Goal: Task Accomplishment & Management: Manage account settings

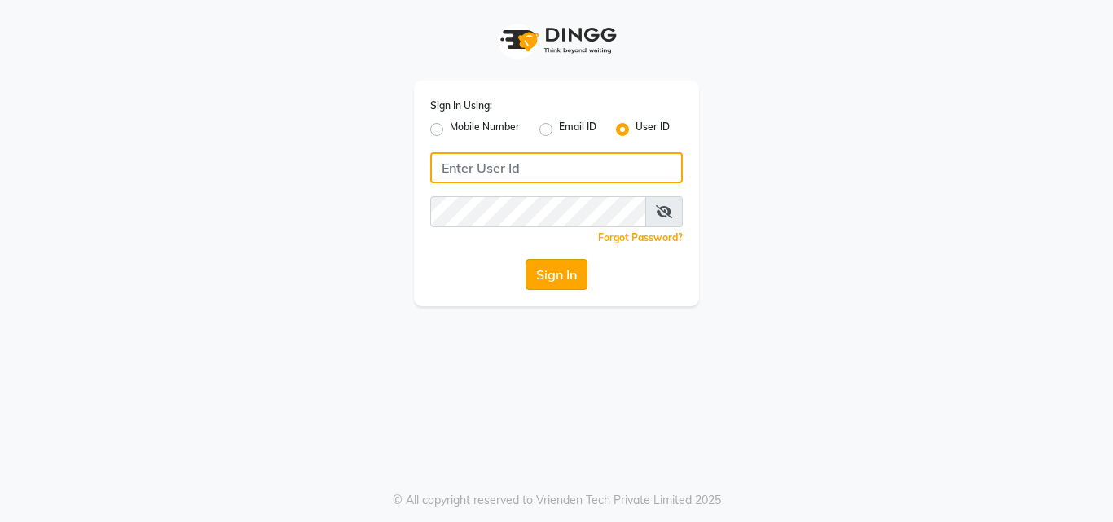
type input "pallavi_unisex"
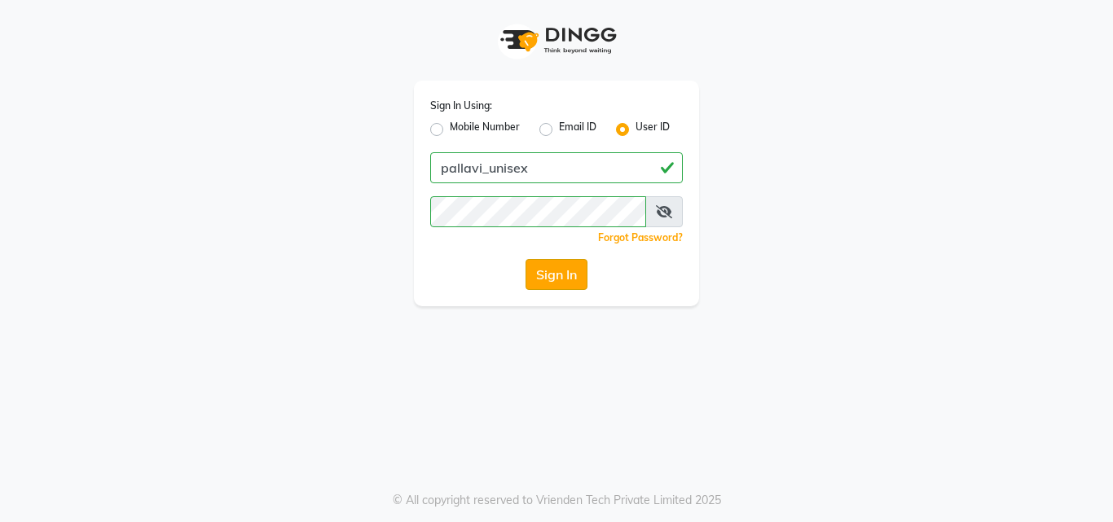
click at [579, 280] on button "Sign In" at bounding box center [556, 274] width 62 height 31
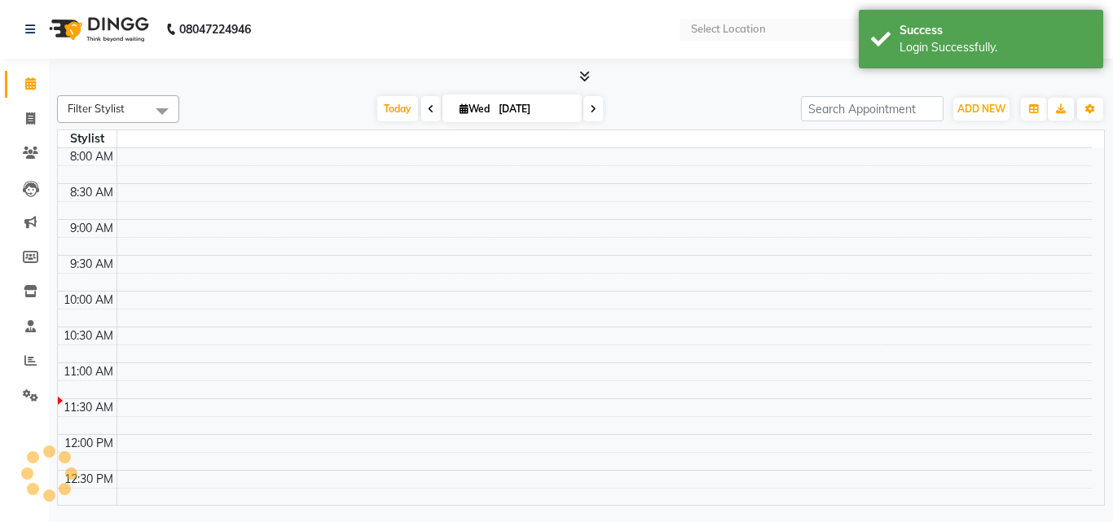
select select "en"
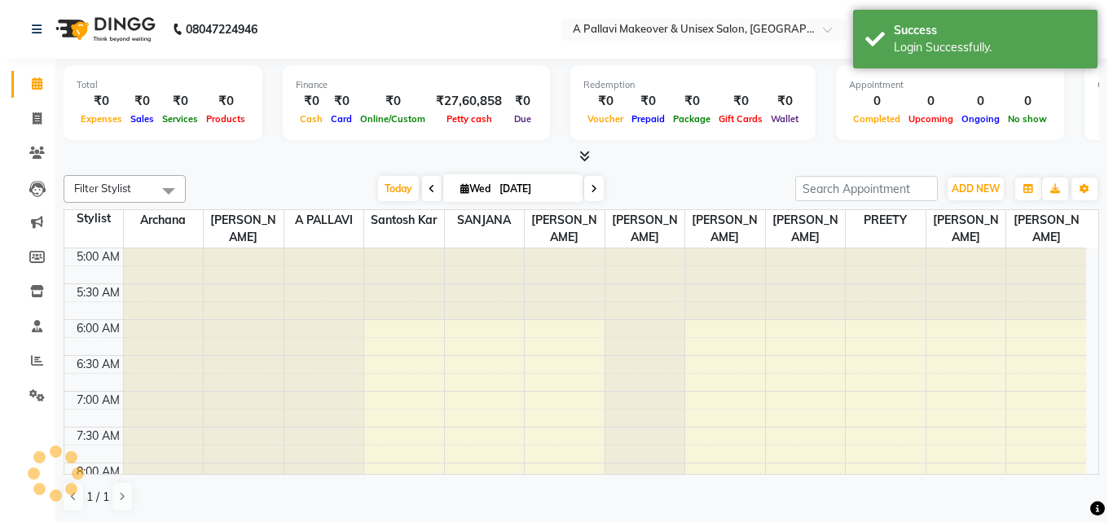
scroll to position [73, 0]
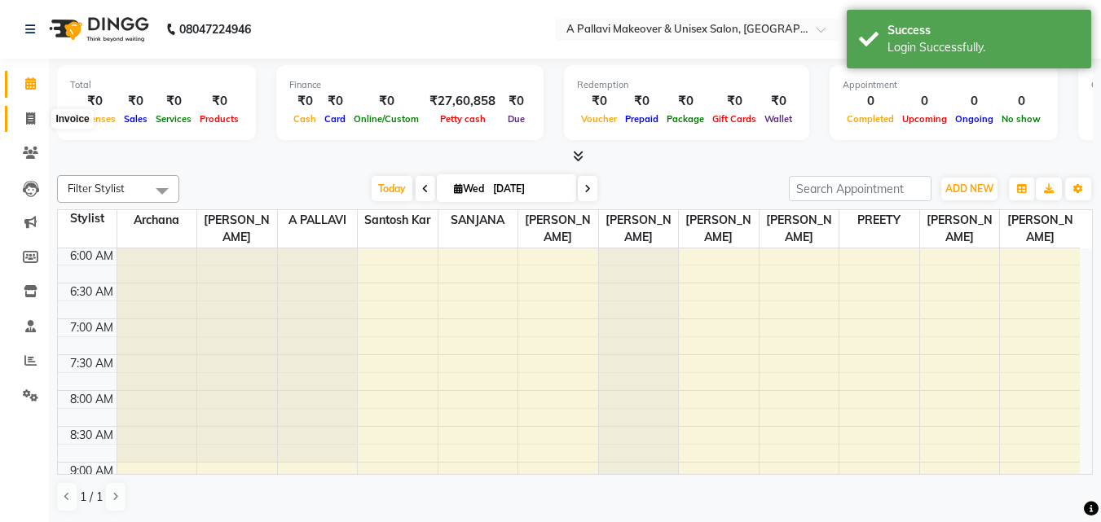
click at [33, 125] on span at bounding box center [30, 119] width 29 height 19
select select "service"
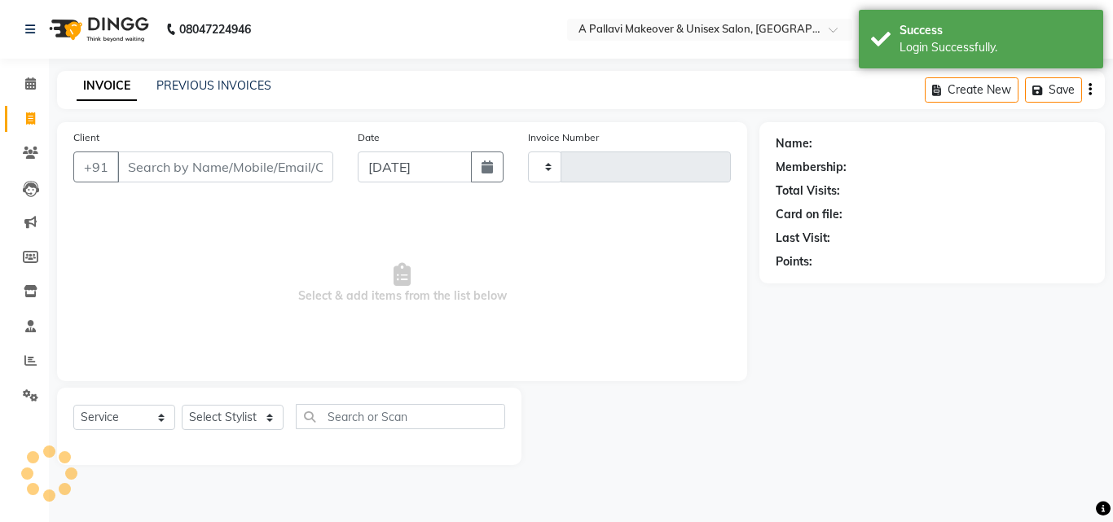
type input "1519"
select select "3573"
click at [213, 68] on div "08047224946 Select Location × A Pallavi Makeover & Unisex Salon, Civil Township…" at bounding box center [556, 261] width 1113 height 522
click at [213, 91] on link "PREVIOUS INVOICES" at bounding box center [213, 85] width 115 height 15
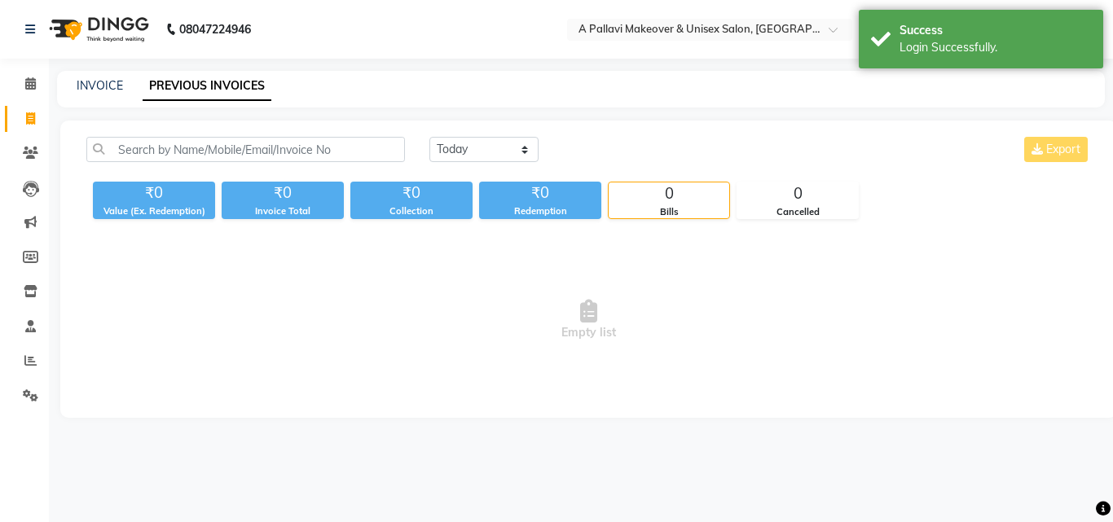
click at [510, 165] on div "Today Yesterday Custom Range Export" at bounding box center [760, 156] width 686 height 38
click at [522, 152] on select "Today Yesterday Custom Range" at bounding box center [483, 149] width 109 height 25
select select "yesterday"
click at [429, 137] on select "Today Yesterday Custom Range" at bounding box center [483, 149] width 109 height 25
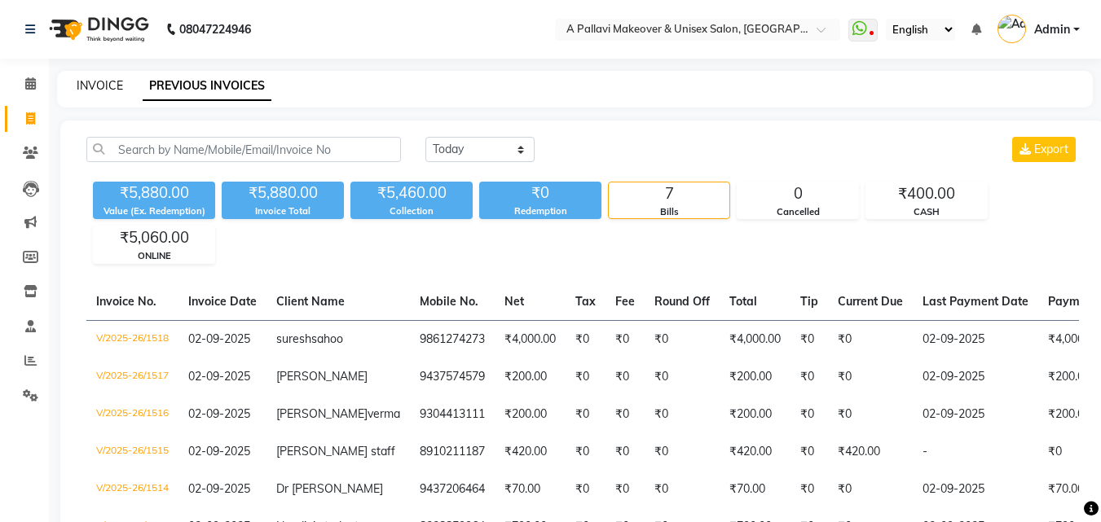
click at [109, 85] on link "INVOICE" at bounding box center [100, 85] width 46 height 15
select select "service"
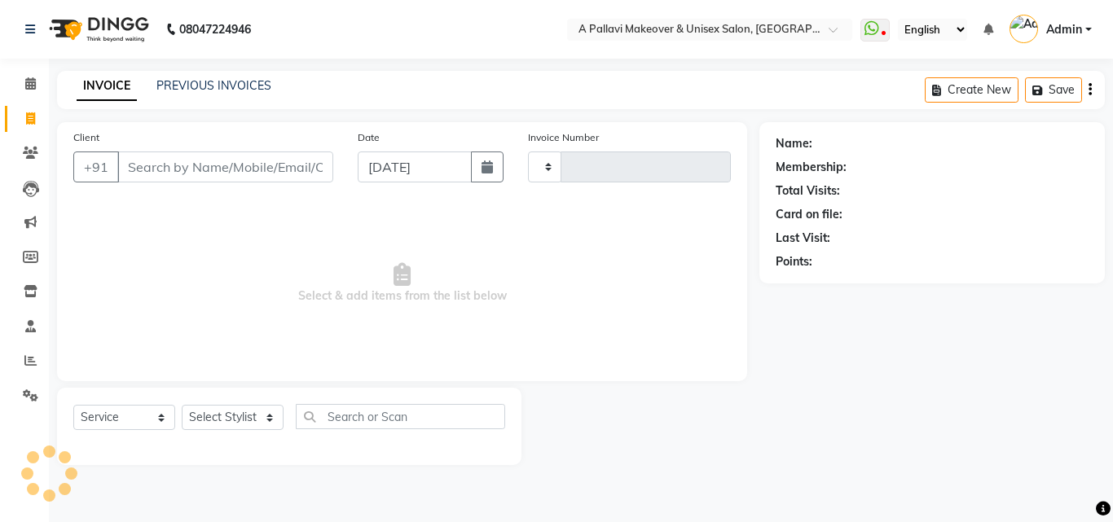
type input "1519"
select select "3573"
click at [225, 432] on div "Select Service Product Membership Package Voucher Prepaid Gift Card Select Styl…" at bounding box center [289, 423] width 432 height 38
click at [232, 407] on select "Select Stylist Akansha A PALLAVI Archana BAPAN Gourav Namita NANDINI JOSHI Prat…" at bounding box center [233, 417] width 102 height 25
select select "35894"
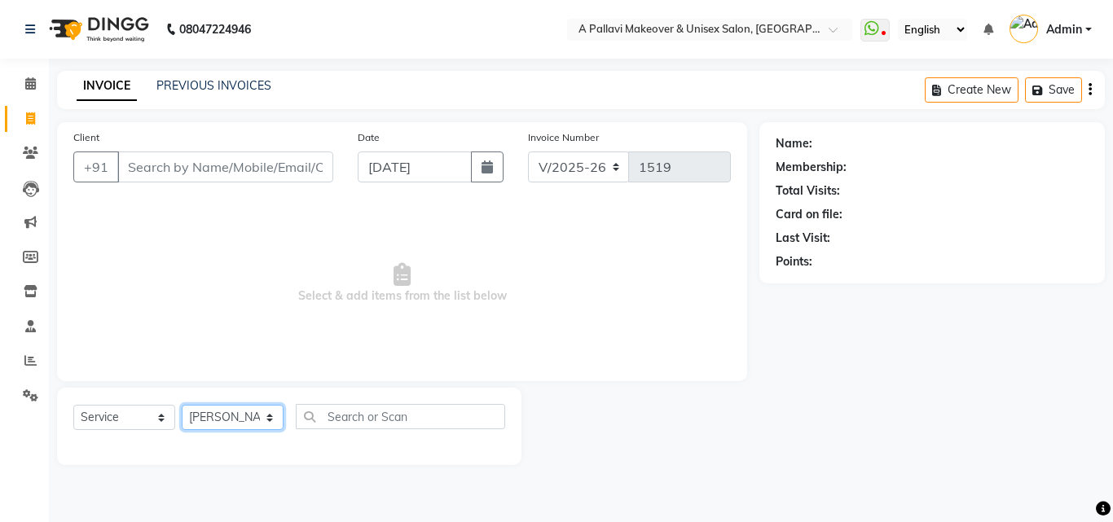
click at [182, 405] on select "Select Stylist Akansha A PALLAVI Archana BAPAN Gourav Namita NANDINI JOSHI Prat…" at bounding box center [233, 417] width 102 height 25
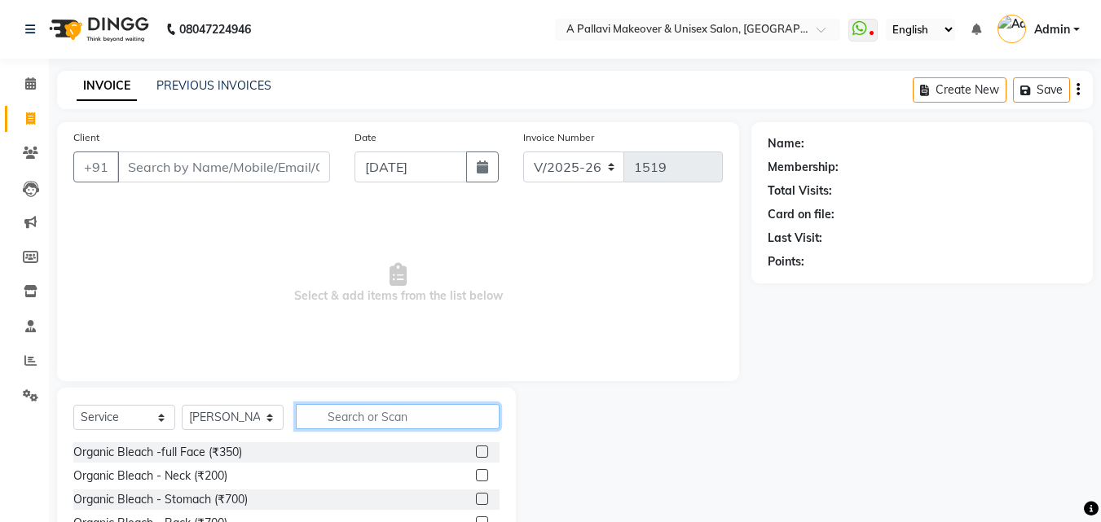
click at [349, 425] on input "text" at bounding box center [398, 416] width 204 height 25
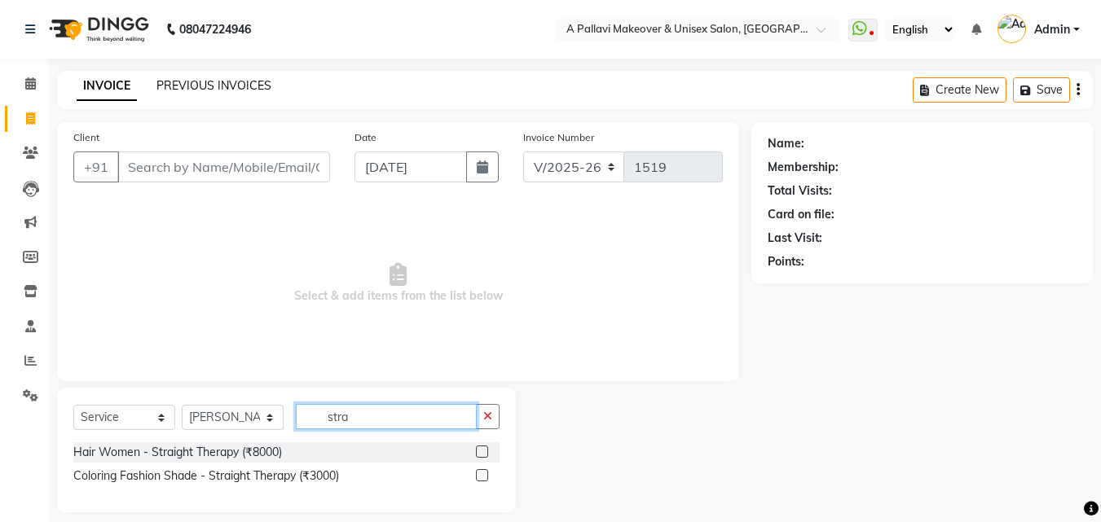
type input "stra"
click at [211, 89] on link "PREVIOUS INVOICES" at bounding box center [213, 85] width 115 height 15
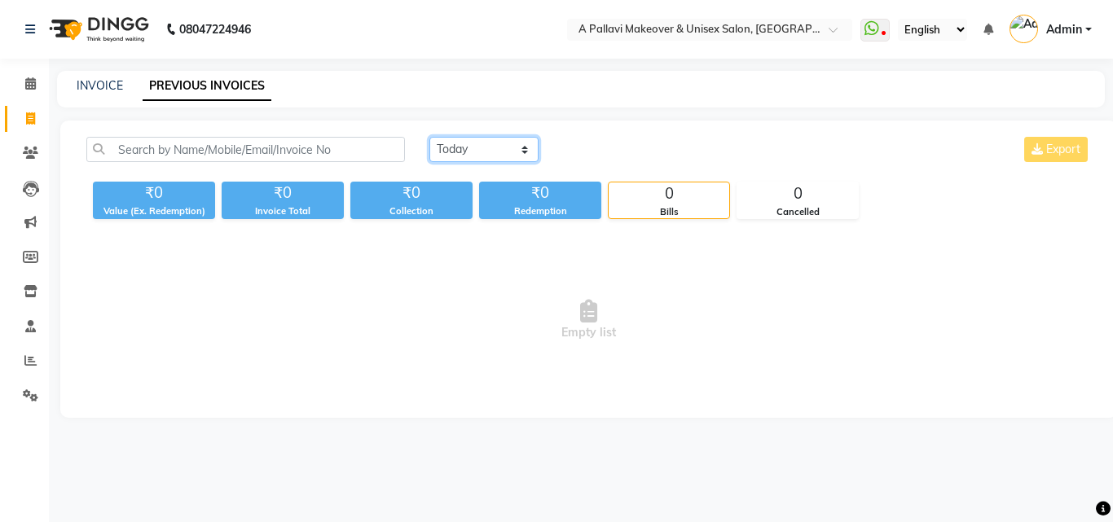
click at [485, 151] on select "Today Yesterday Custom Range" at bounding box center [483, 149] width 109 height 25
select select "yesterday"
click at [429, 137] on select "Today Yesterday Custom Range" at bounding box center [483, 149] width 109 height 25
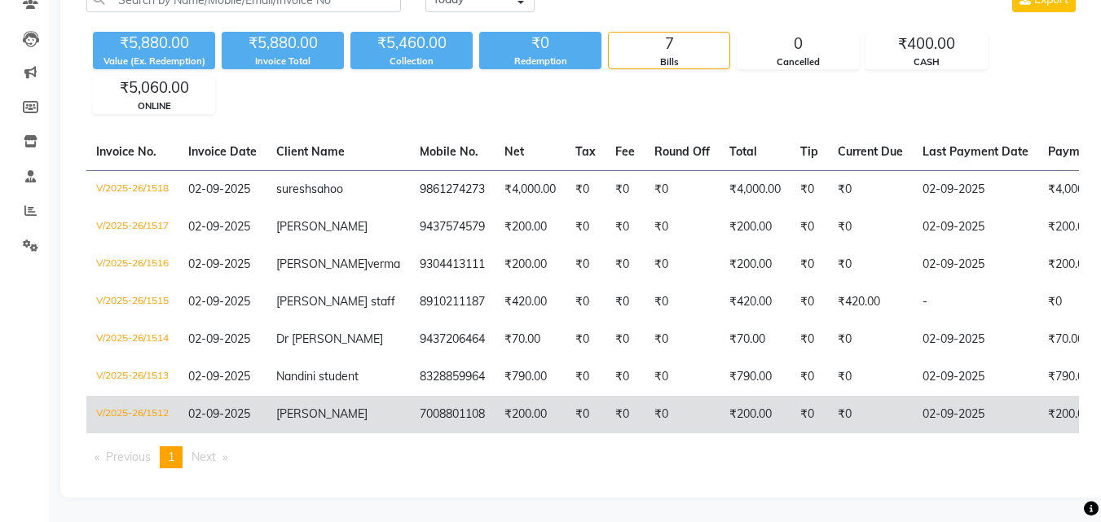
click at [353, 398] on td "[PERSON_NAME]" at bounding box center [337, 414] width 143 height 37
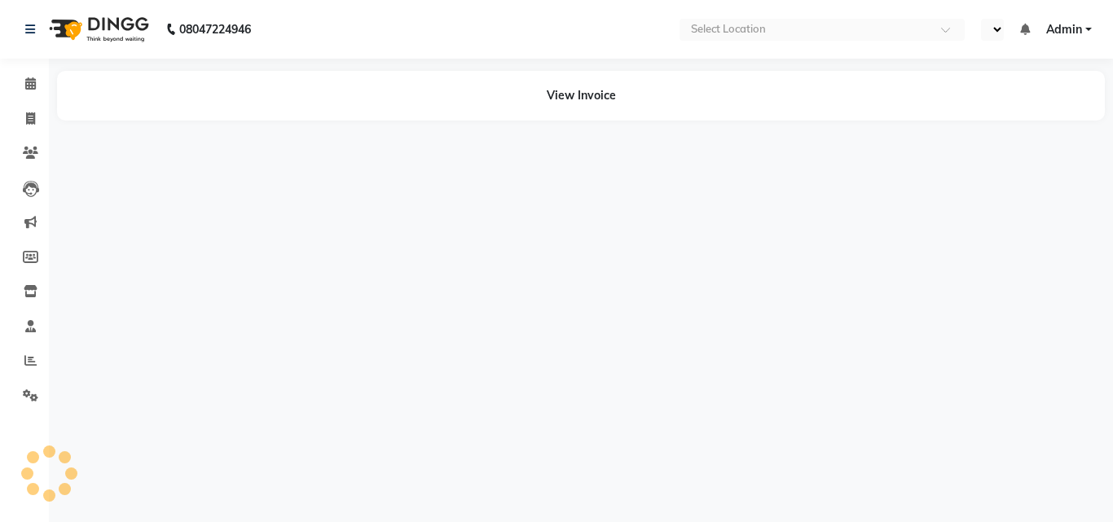
select select "en"
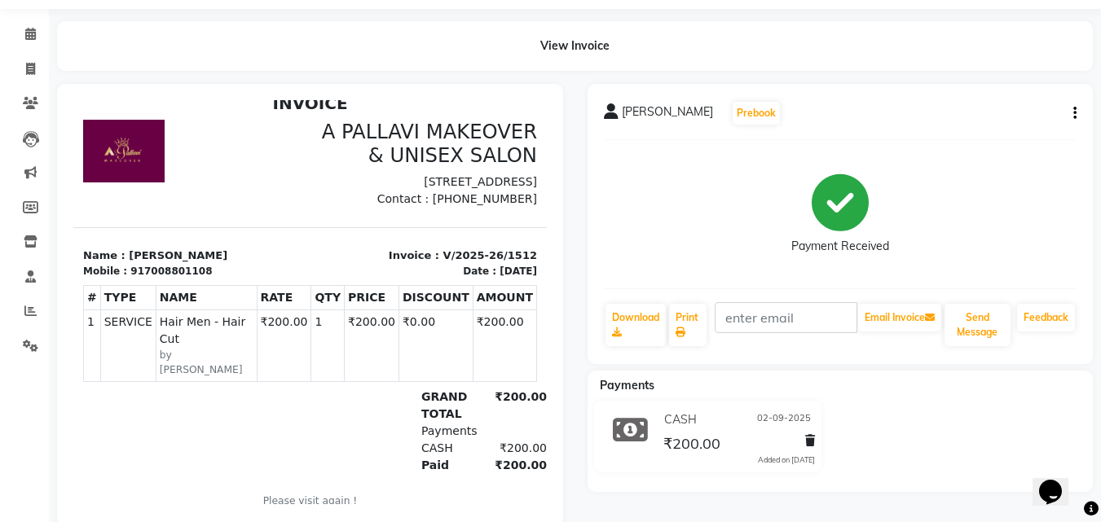
scroll to position [90, 0]
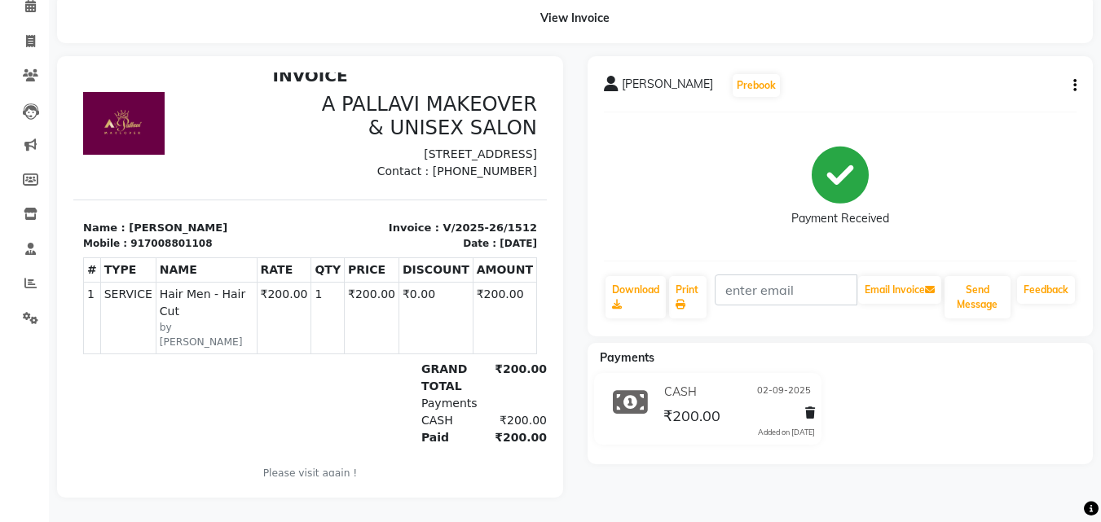
click at [1075, 86] on icon "button" at bounding box center [1074, 86] width 3 height 1
click at [965, 96] on div "Edit Invoice" at bounding box center [994, 106] width 112 height 20
select select "service"
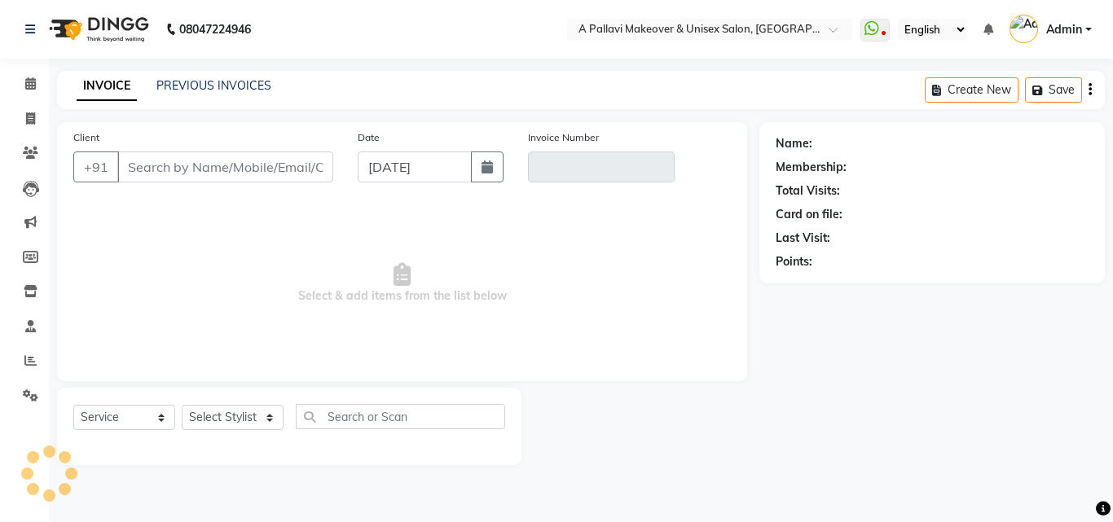
type input "7008801108"
type input "V/2025-26/1512"
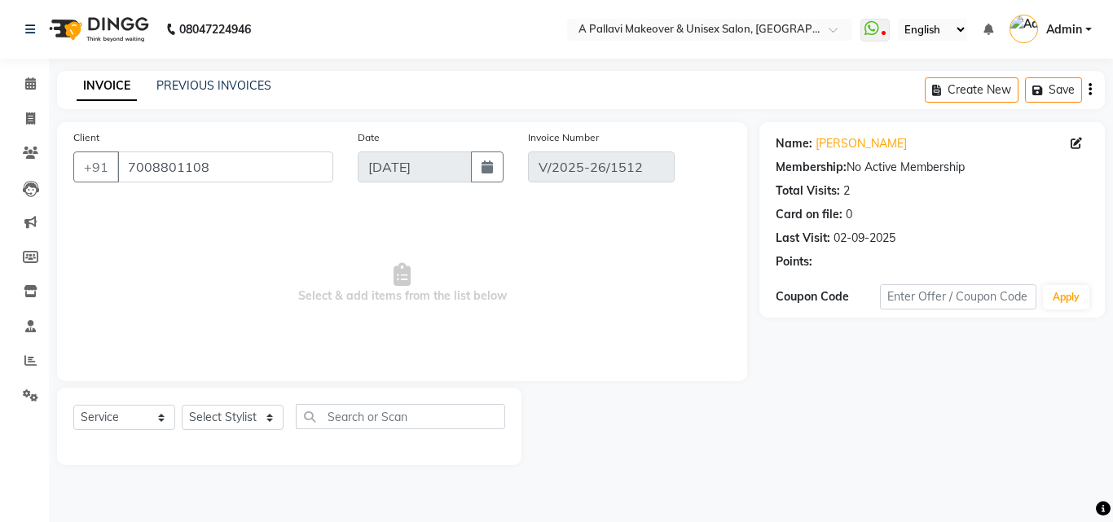
type input "02-09-2025"
select select "select"
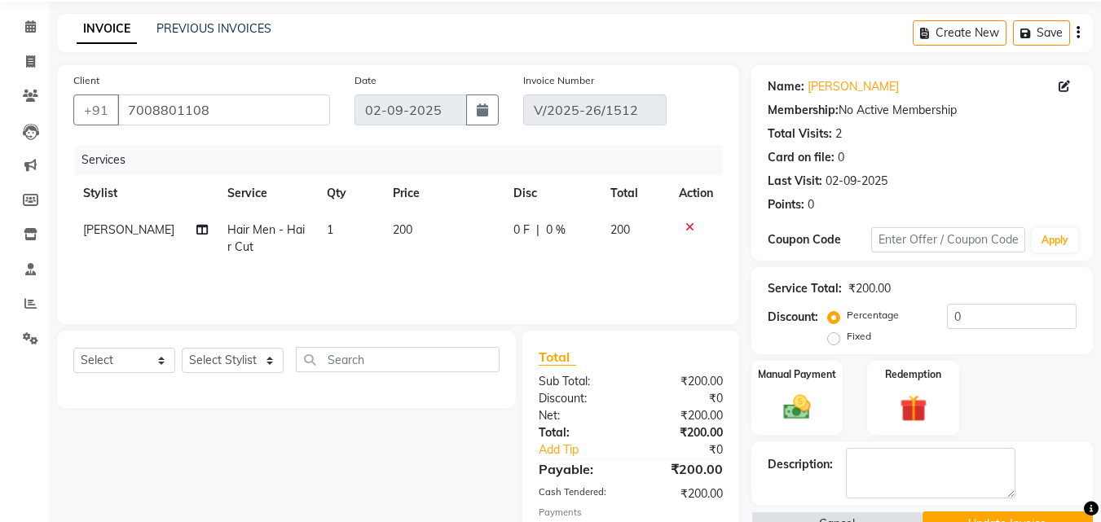
scroll to position [153, 0]
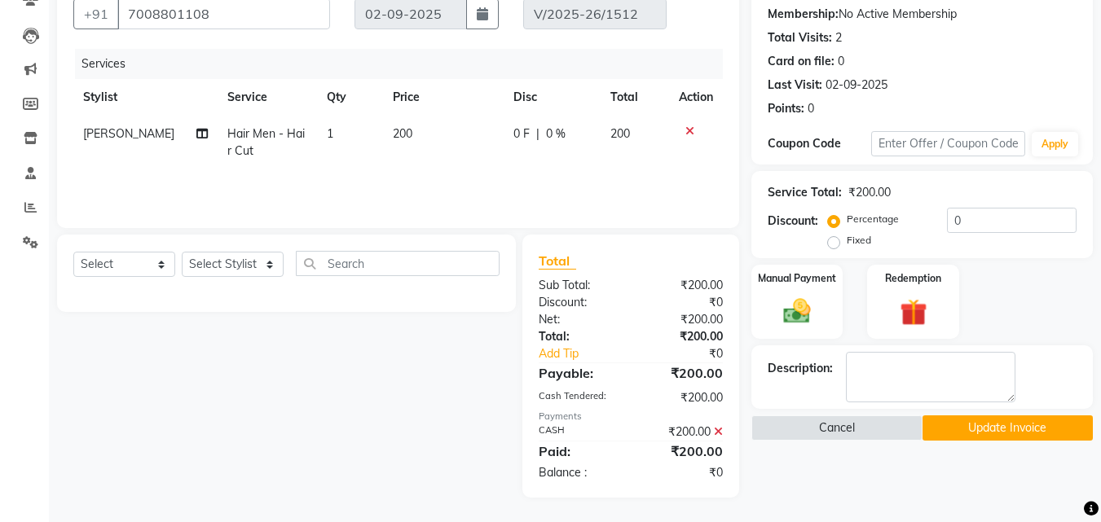
click at [998, 424] on button "Update Invoice" at bounding box center [1007, 427] width 170 height 25
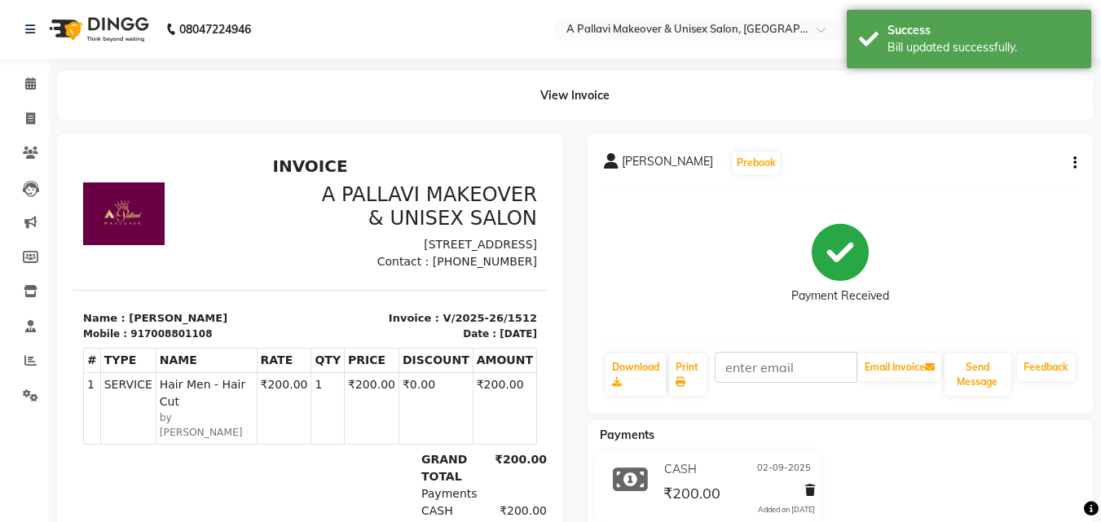
click at [1075, 164] on icon "button" at bounding box center [1074, 163] width 3 height 1
click at [981, 185] on div "Edit Invoice" at bounding box center [994, 184] width 112 height 20
select select "service"
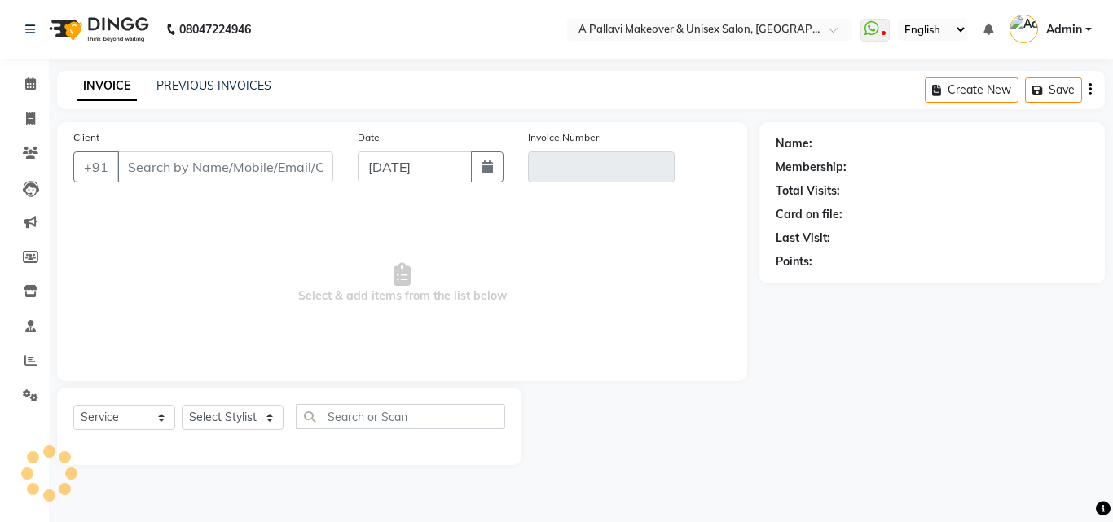
type input "7008801108"
type input "V/2025-26/1512"
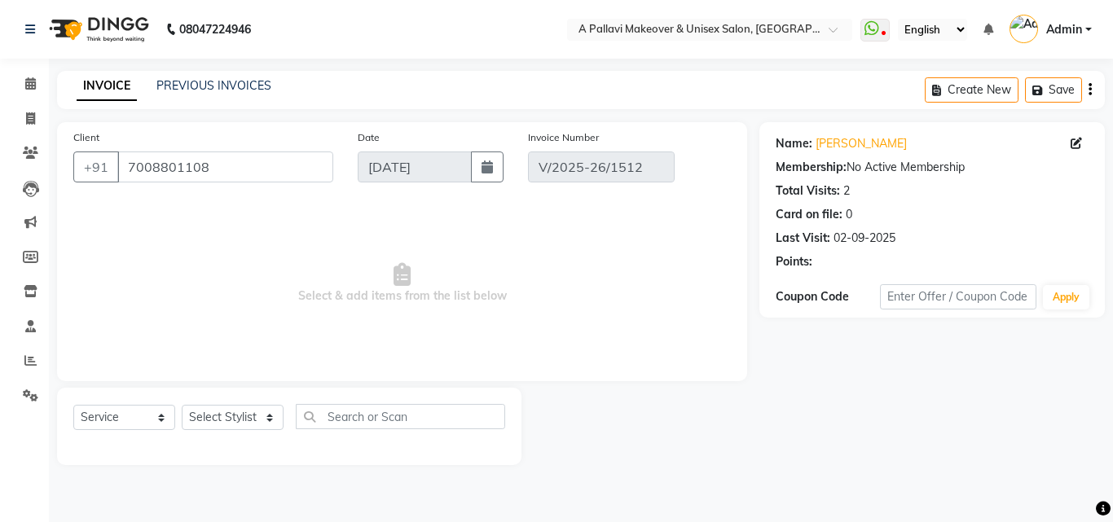
type input "02-09-2025"
select select "select"
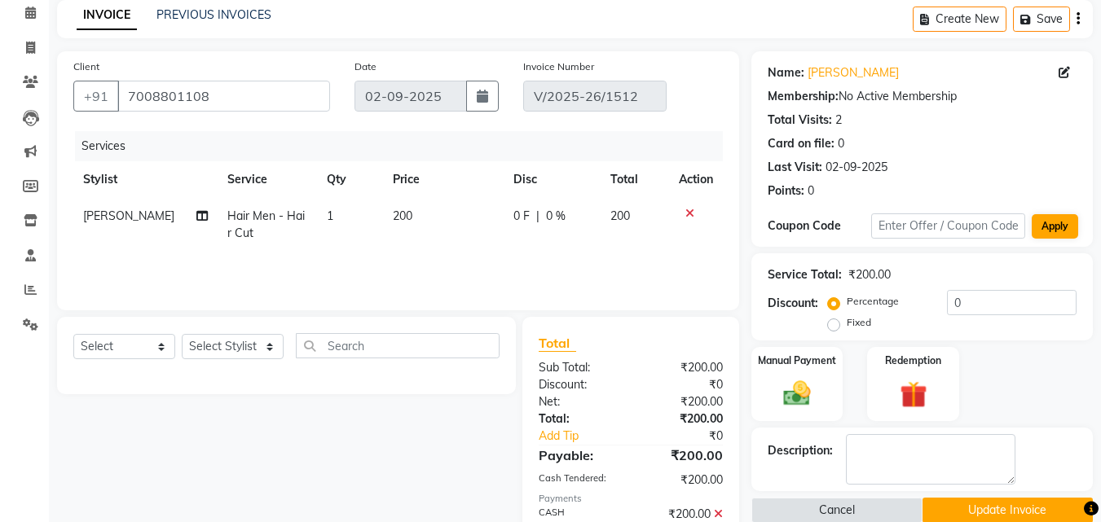
scroll to position [153, 0]
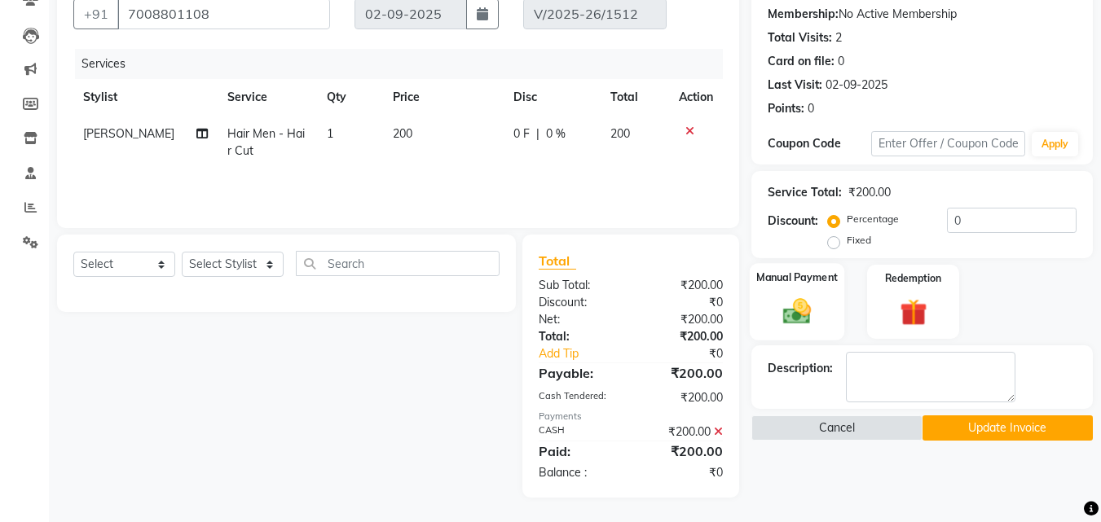
click at [801, 310] on img at bounding box center [797, 311] width 46 height 33
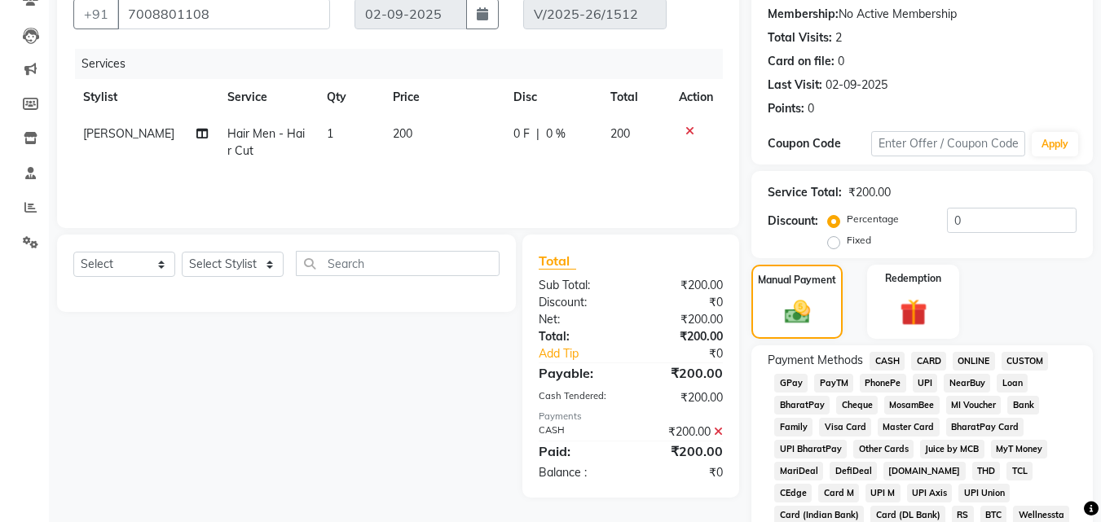
click at [965, 360] on span "ONLINE" at bounding box center [973, 361] width 42 height 19
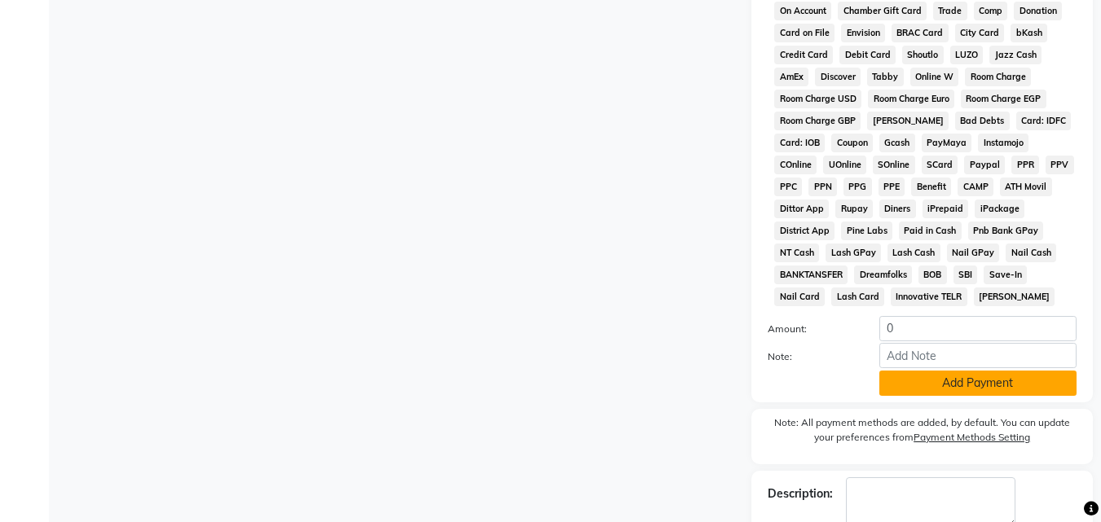
click at [988, 382] on button "Add Payment" at bounding box center [977, 383] width 197 height 25
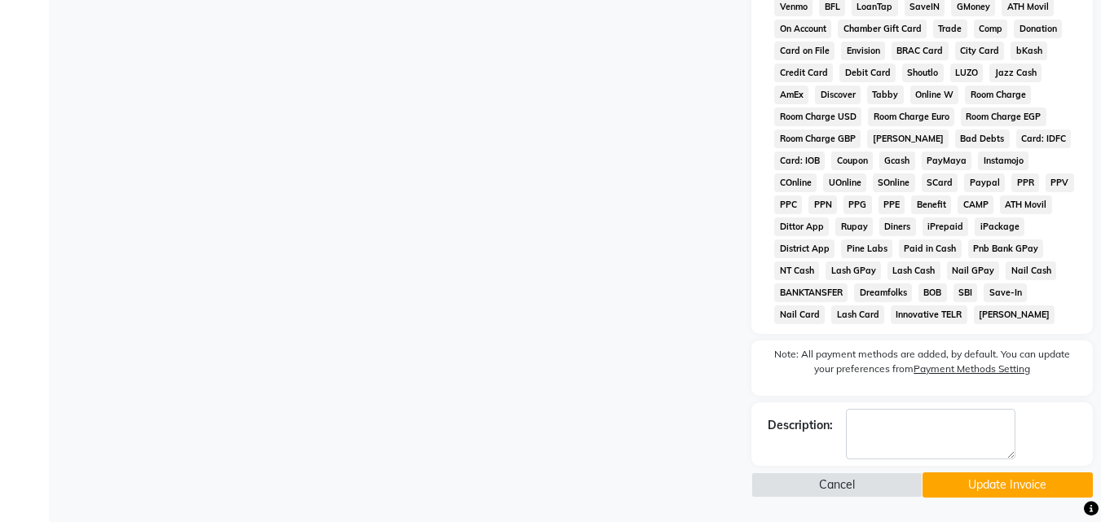
click at [1017, 481] on button "Update Invoice" at bounding box center [1007, 484] width 170 height 25
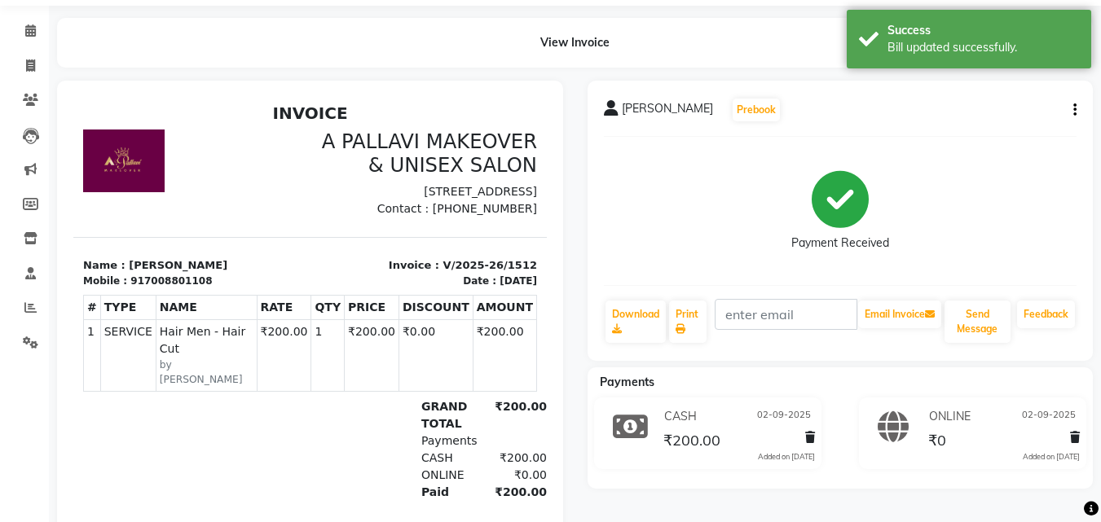
scroll to position [107, 0]
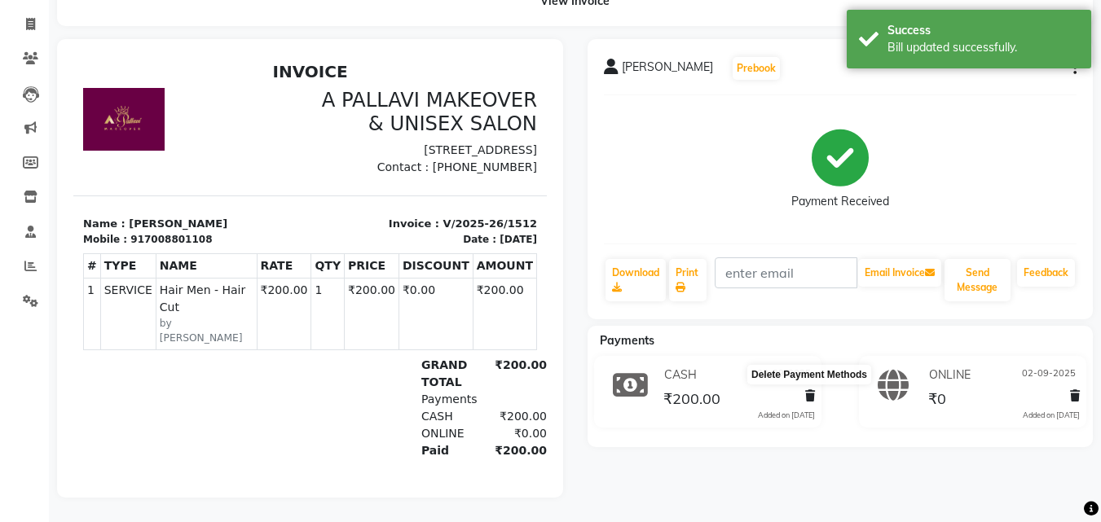
click at [806, 390] on icon at bounding box center [810, 395] width 10 height 11
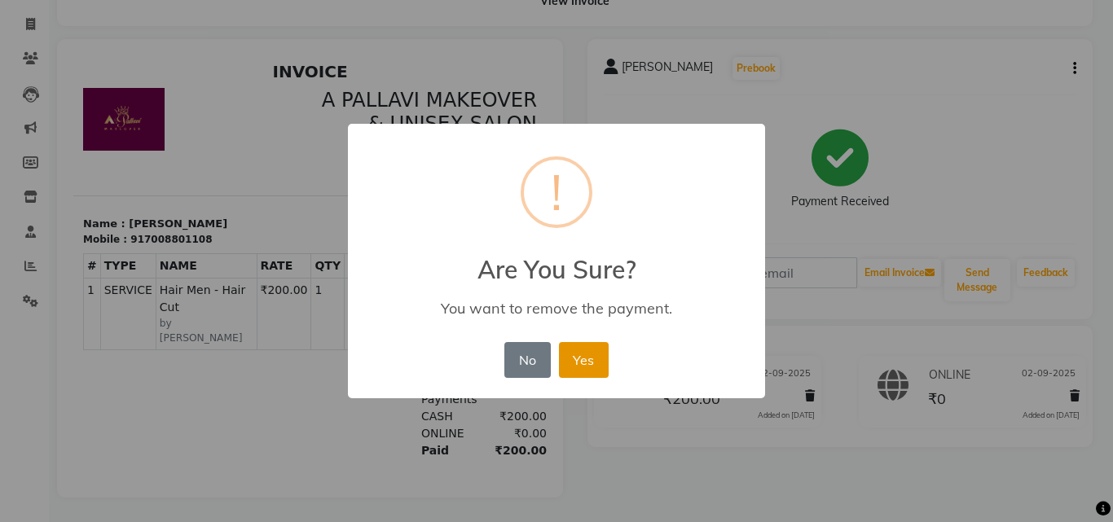
click at [594, 359] on button "Yes" at bounding box center [584, 360] width 50 height 36
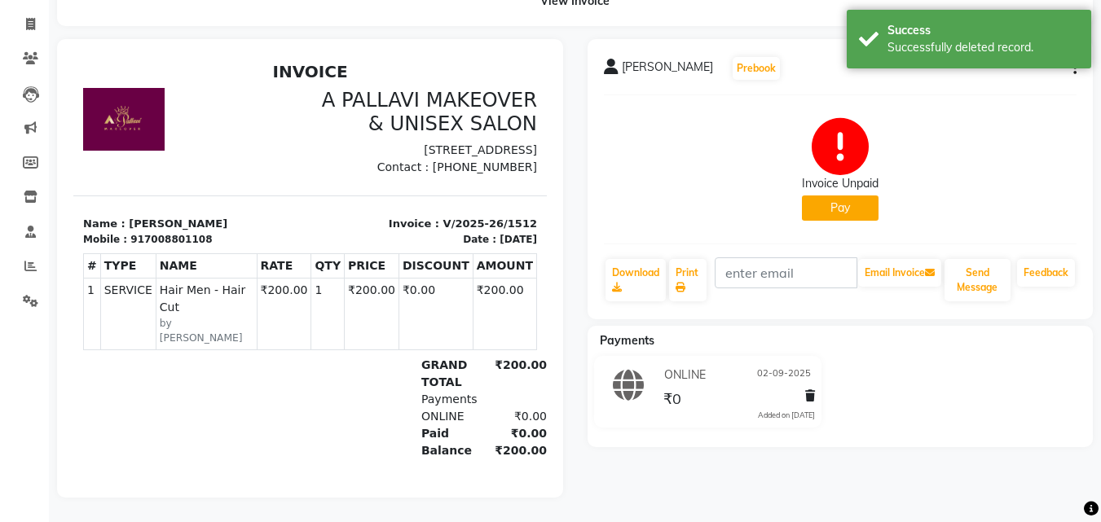
click at [837, 200] on button "Pay" at bounding box center [840, 208] width 77 height 25
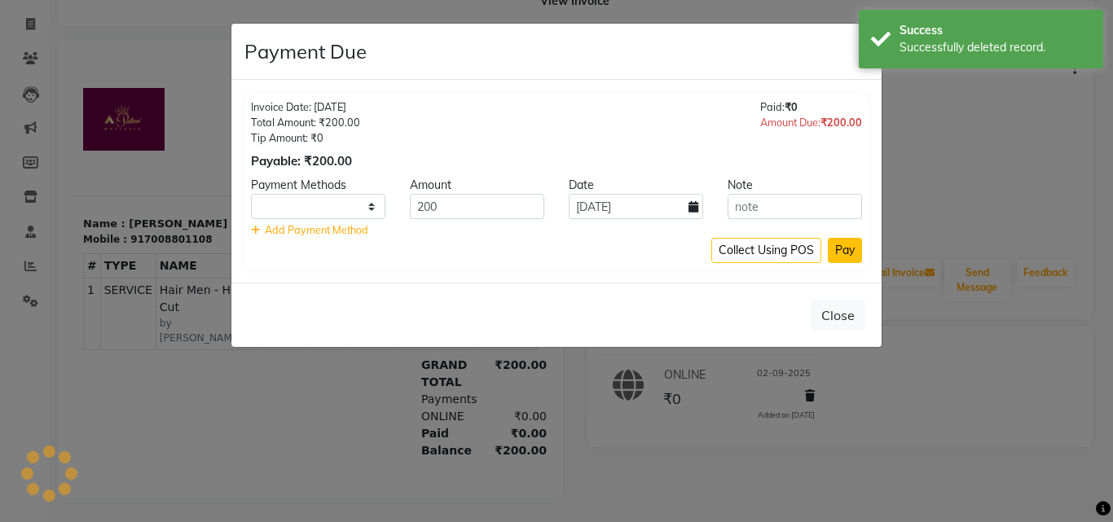
select select "1"
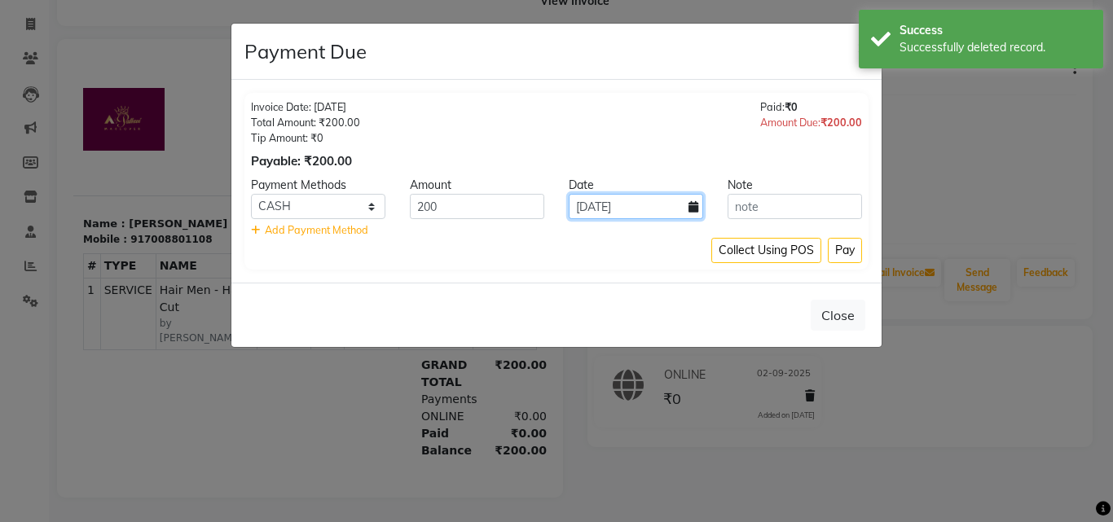
click at [660, 210] on input "03-09-2025" at bounding box center [636, 206] width 134 height 25
select select "9"
select select "2025"
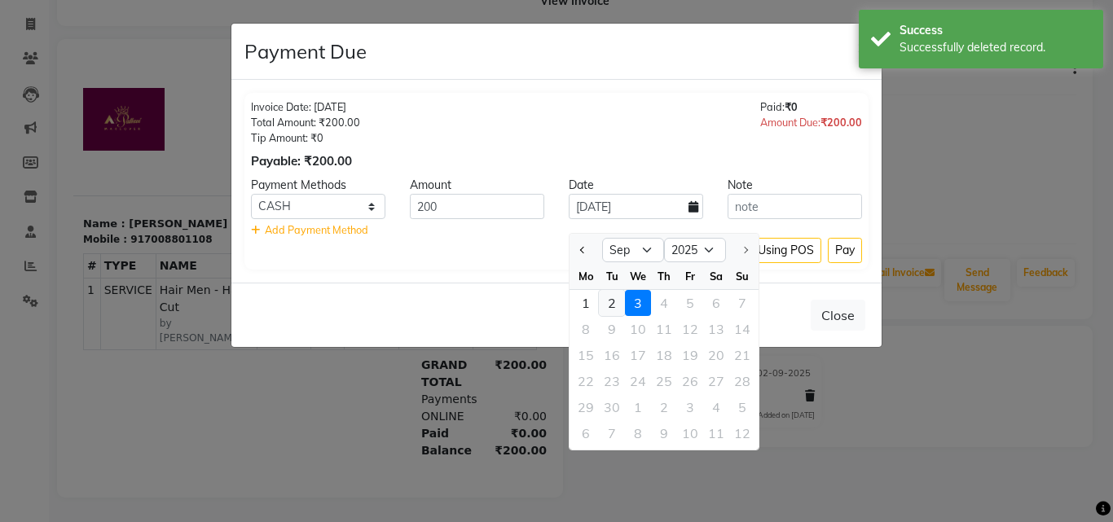
click at [617, 290] on div "2" at bounding box center [612, 303] width 26 height 26
type input "02-09-2025"
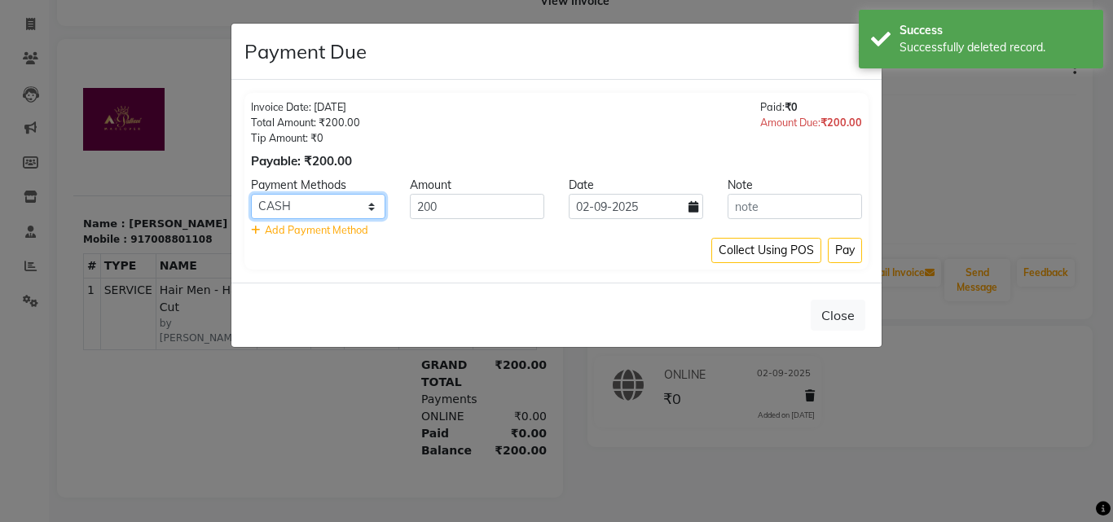
click at [344, 206] on select "CASH CARD ONLINE CUSTOM GPay PayTM PhonePe UPI NearBuy Loan BharatPay Cheque Mo…" at bounding box center [318, 206] width 134 height 25
select select "3"
click at [251, 194] on select "CASH CARD ONLINE CUSTOM GPay PayTM PhonePe UPI NearBuy Loan BharatPay Cheque Mo…" at bounding box center [318, 206] width 134 height 25
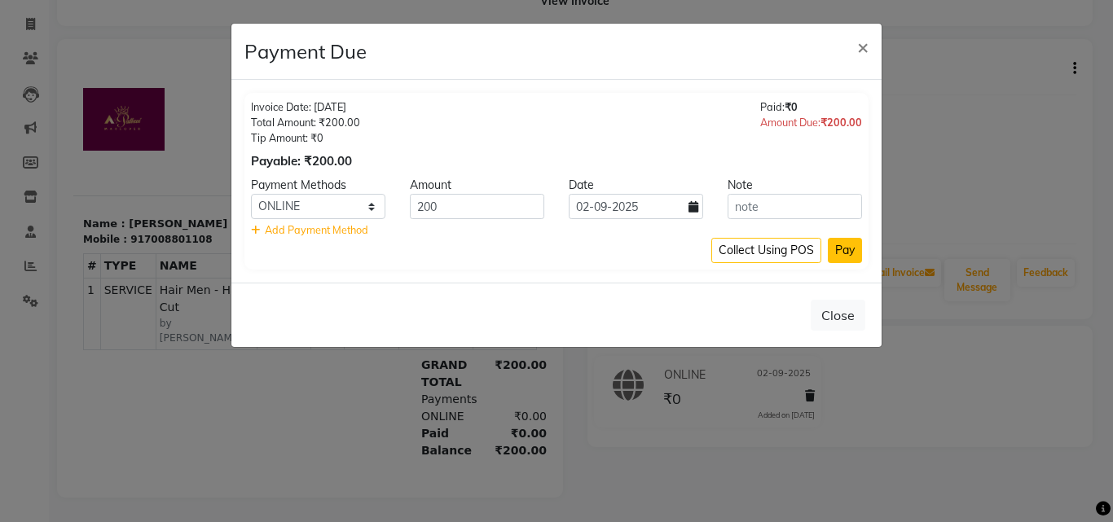
click at [839, 247] on button "Pay" at bounding box center [845, 250] width 34 height 25
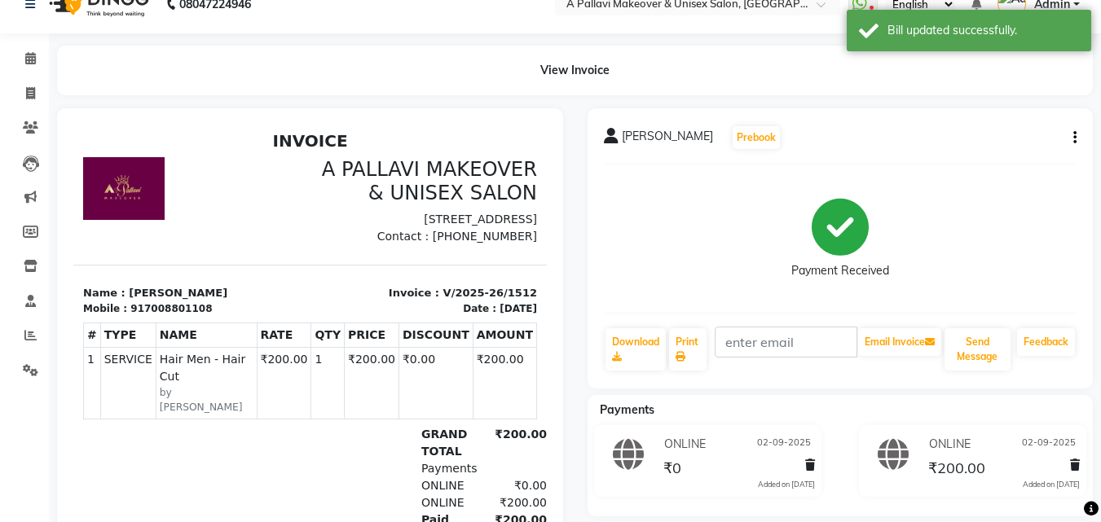
scroll to position [0, 0]
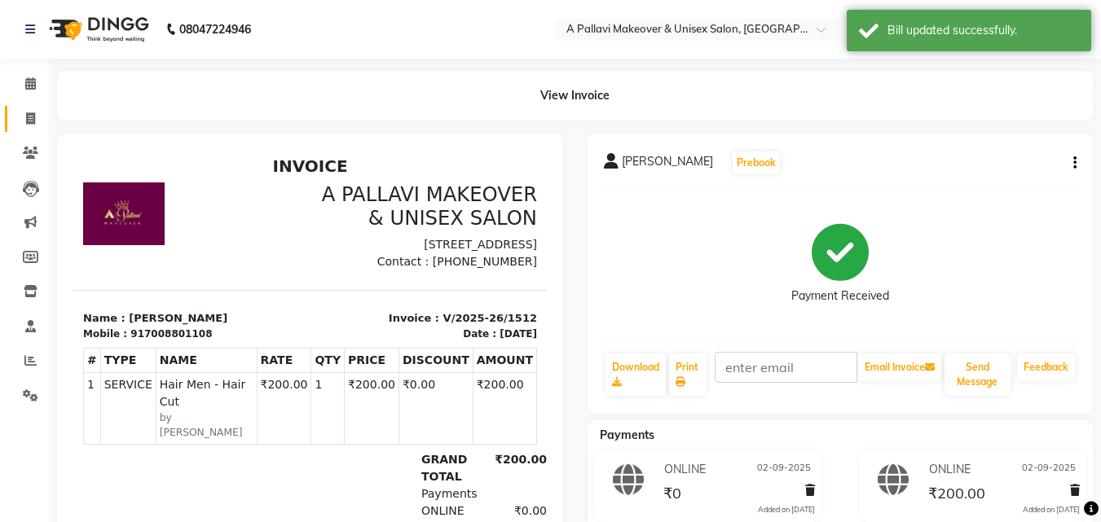
click at [33, 129] on link "Invoice" at bounding box center [24, 119] width 39 height 27
select select "service"
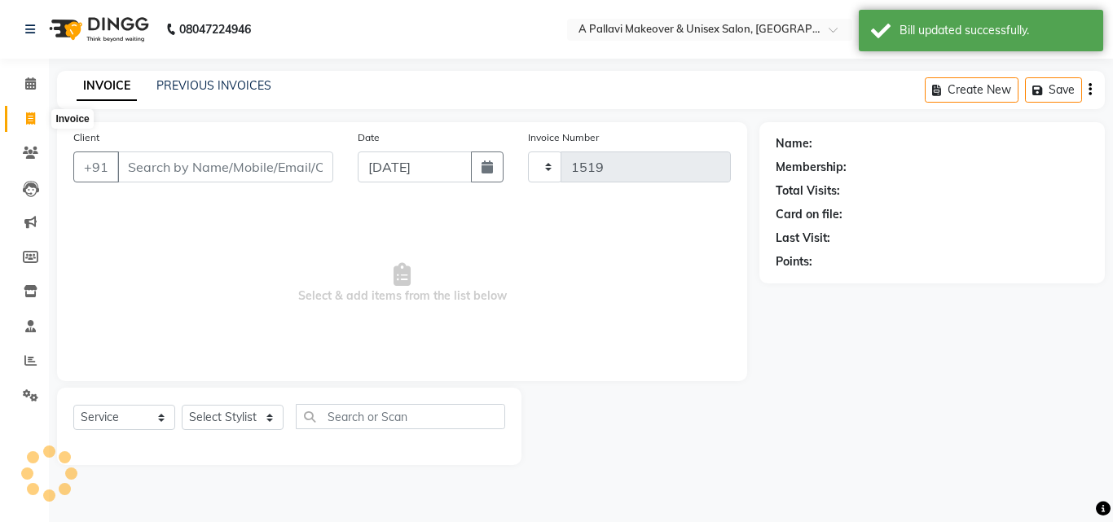
click at [29, 119] on icon at bounding box center [30, 118] width 9 height 12
select select "service"
select select "3573"
type input "1519"
click at [196, 84] on link "PREVIOUS INVOICES" at bounding box center [213, 85] width 115 height 15
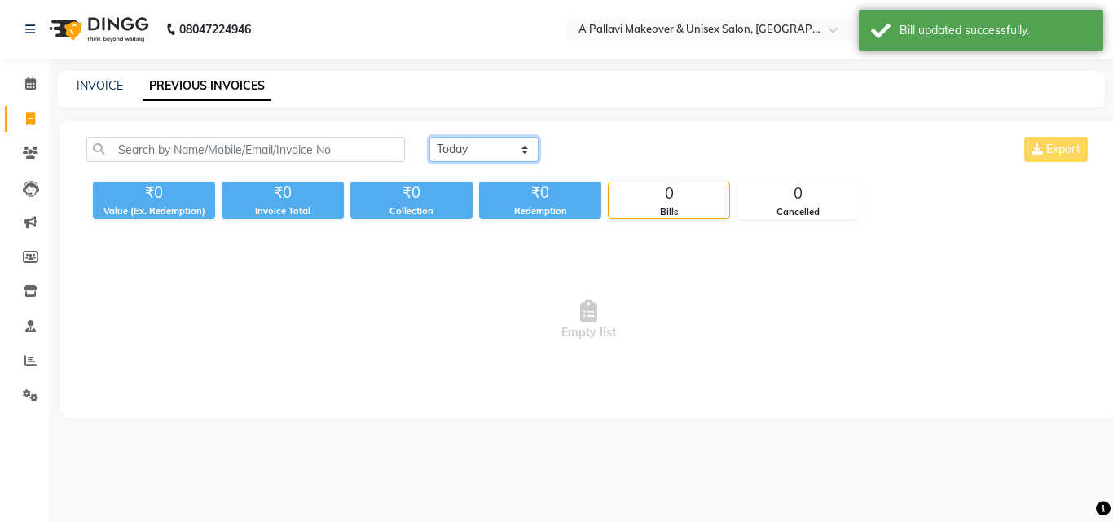
click at [481, 151] on select "Today Yesterday Custom Range" at bounding box center [483, 149] width 109 height 25
select select "yesterday"
click at [429, 137] on select "Today Yesterday Custom Range" at bounding box center [483, 149] width 109 height 25
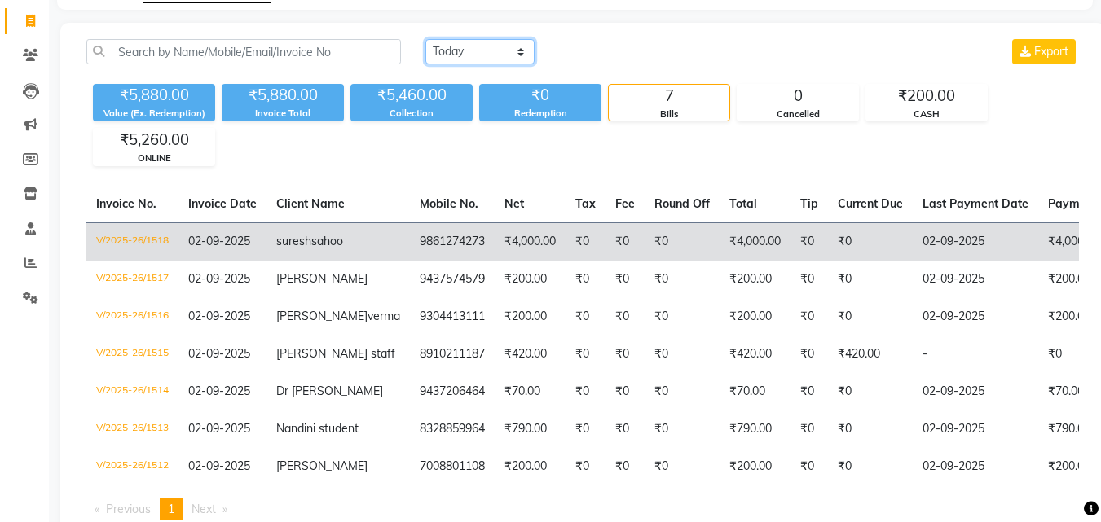
scroll to position [227, 0]
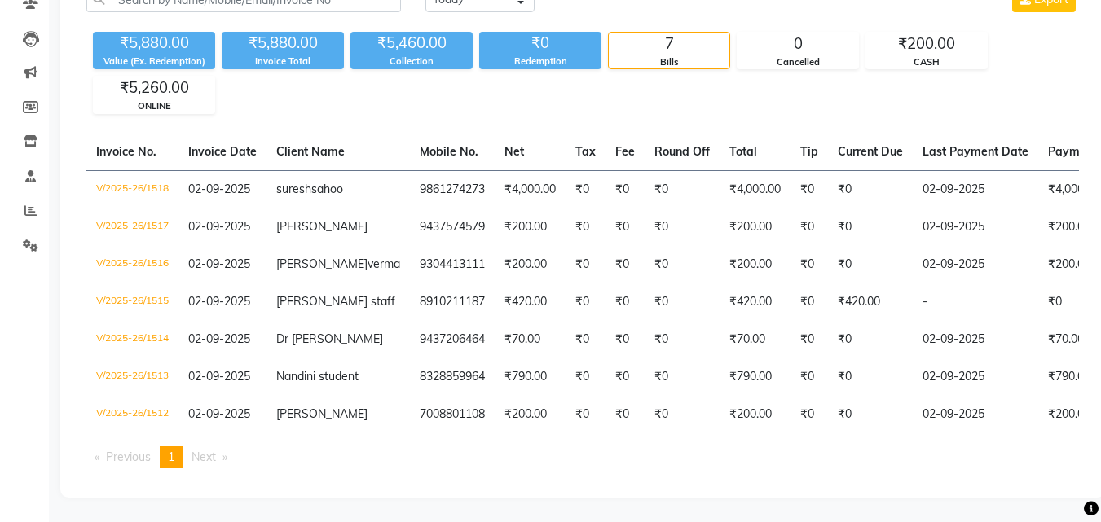
click at [758, 434] on div "Invoice No. Invoice Date Client Name Mobile No. Net Tax Fee Round Off Total Tip…" at bounding box center [583, 308] width 1012 height 348
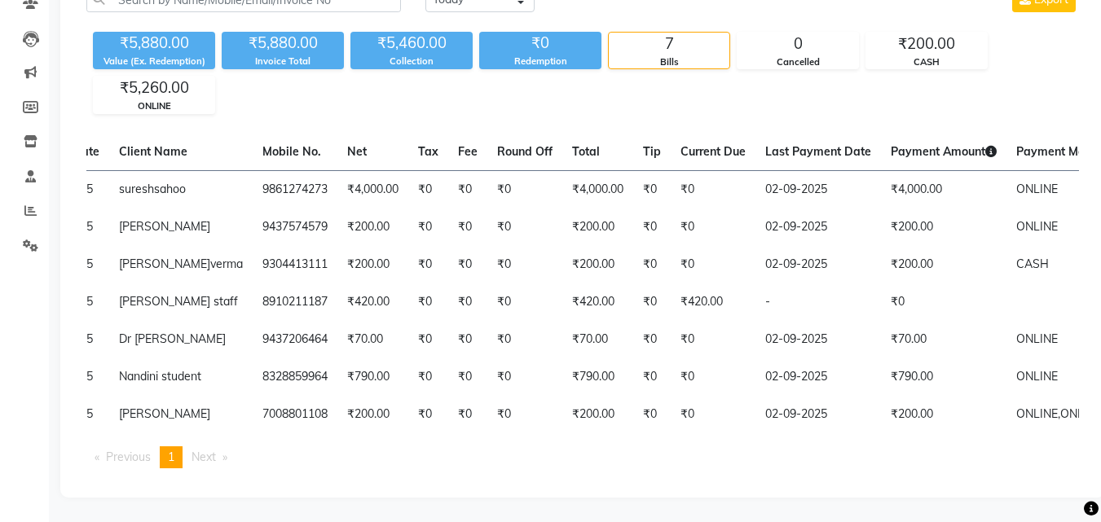
scroll to position [0, 0]
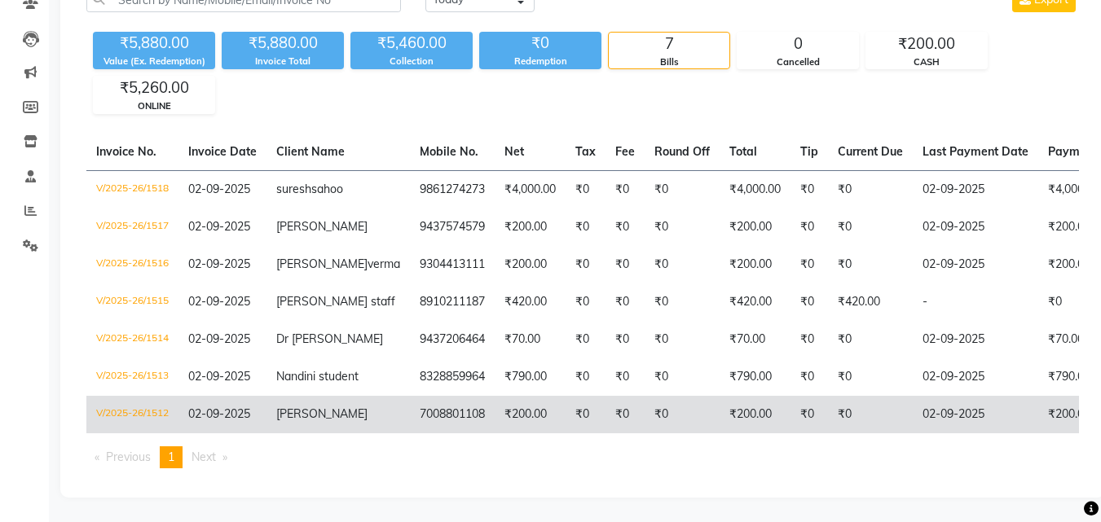
click at [198, 407] on span "02-09-2025" at bounding box center [219, 414] width 62 height 15
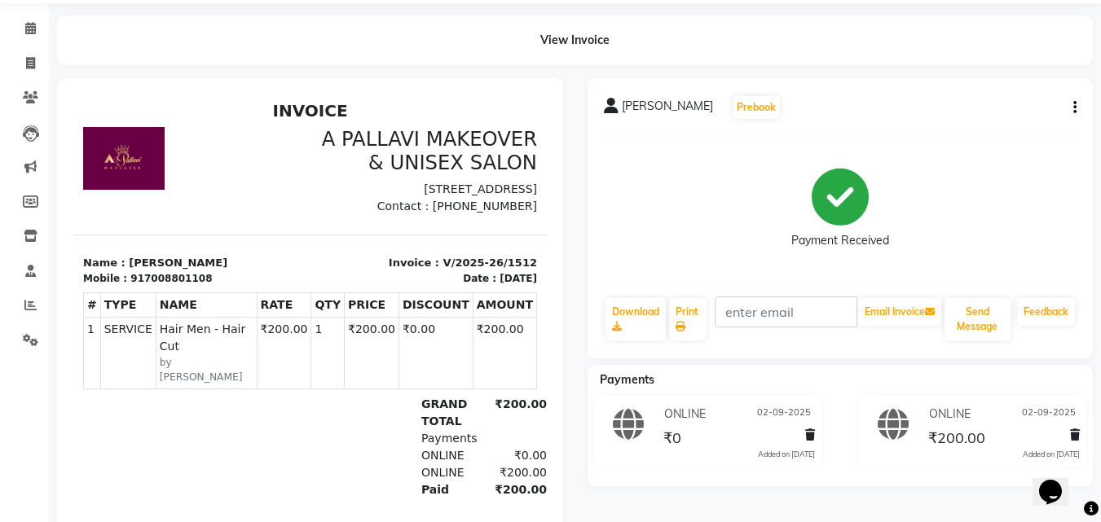
scroll to position [107, 0]
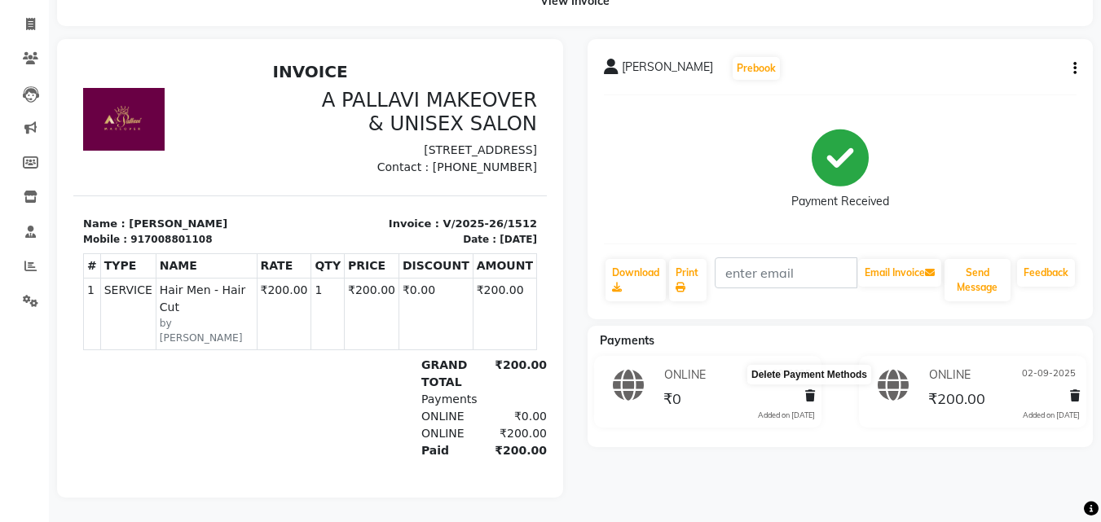
click at [809, 390] on icon at bounding box center [810, 395] width 10 height 11
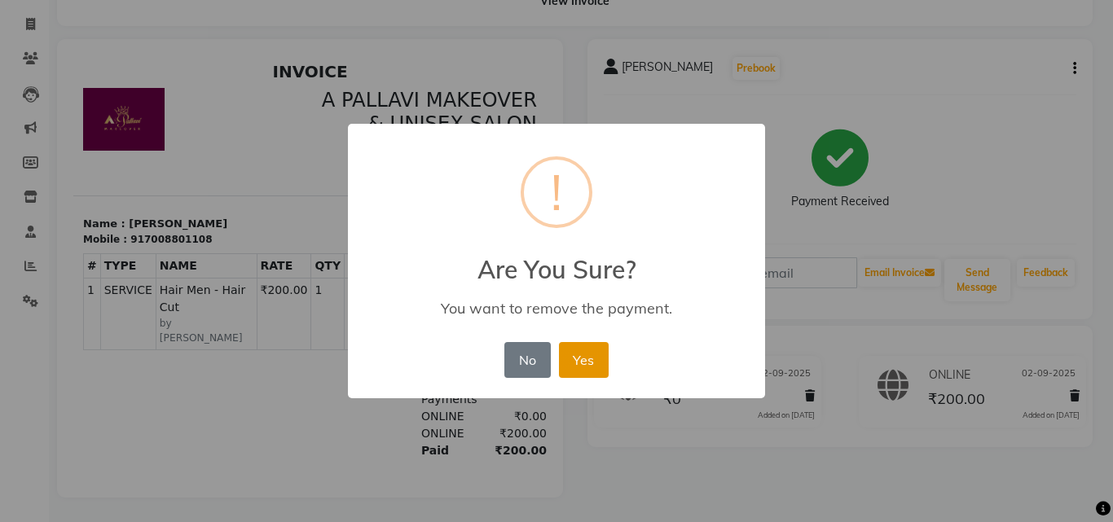
click at [574, 362] on button "Yes" at bounding box center [584, 360] width 50 height 36
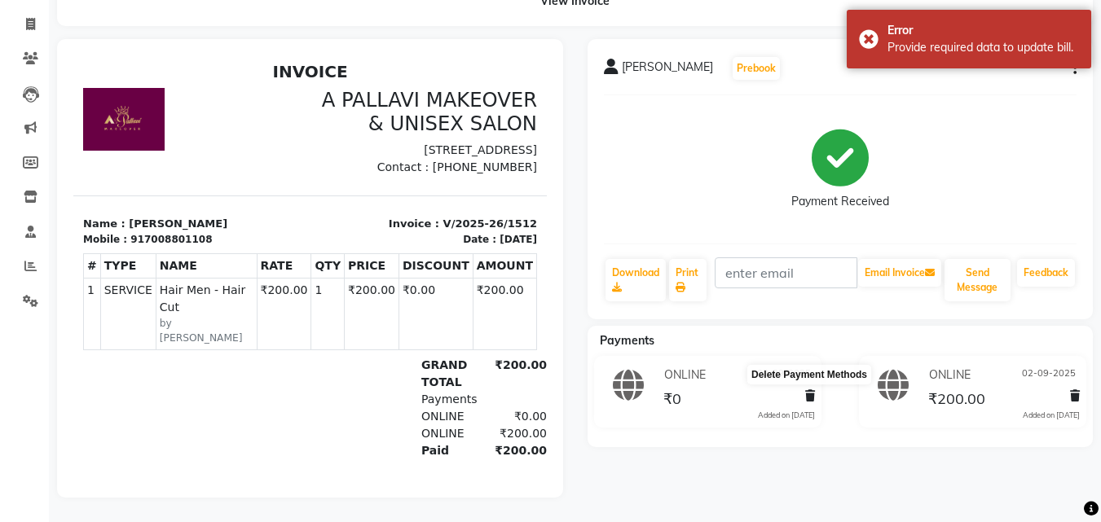
click at [810, 390] on icon at bounding box center [810, 395] width 10 height 11
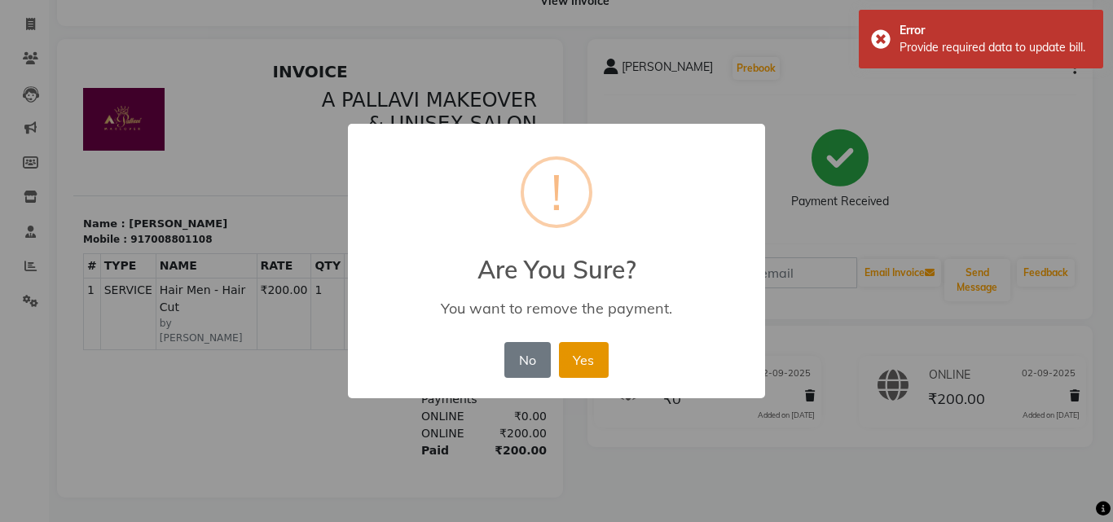
click at [577, 359] on button "Yes" at bounding box center [584, 360] width 50 height 36
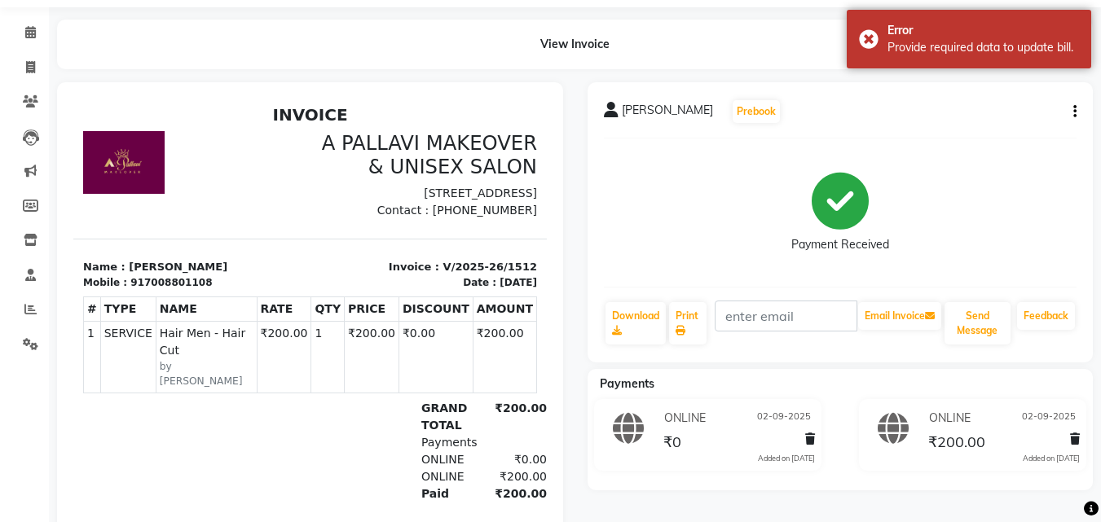
scroll to position [0, 0]
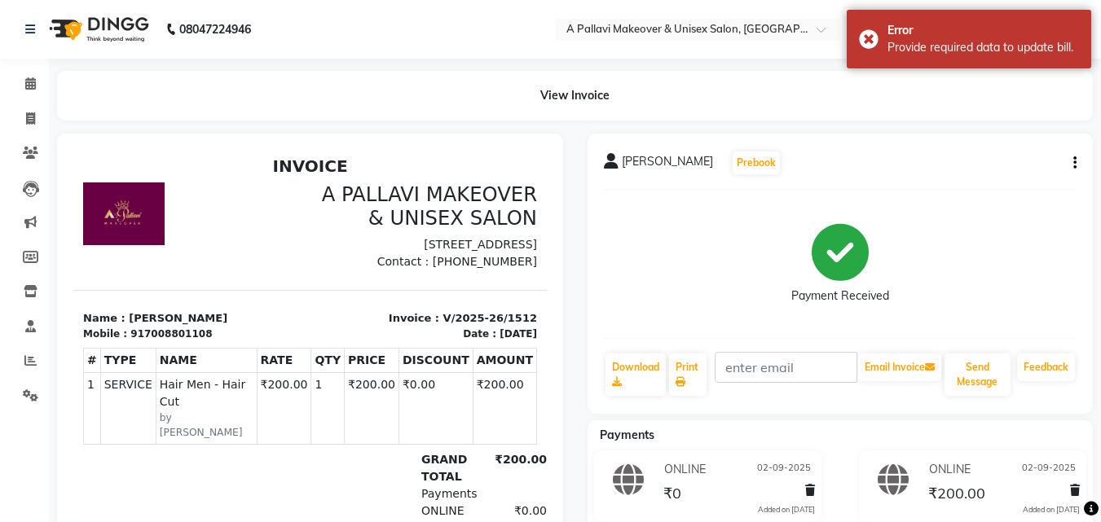
click at [1071, 158] on button "button" at bounding box center [1071, 163] width 10 height 17
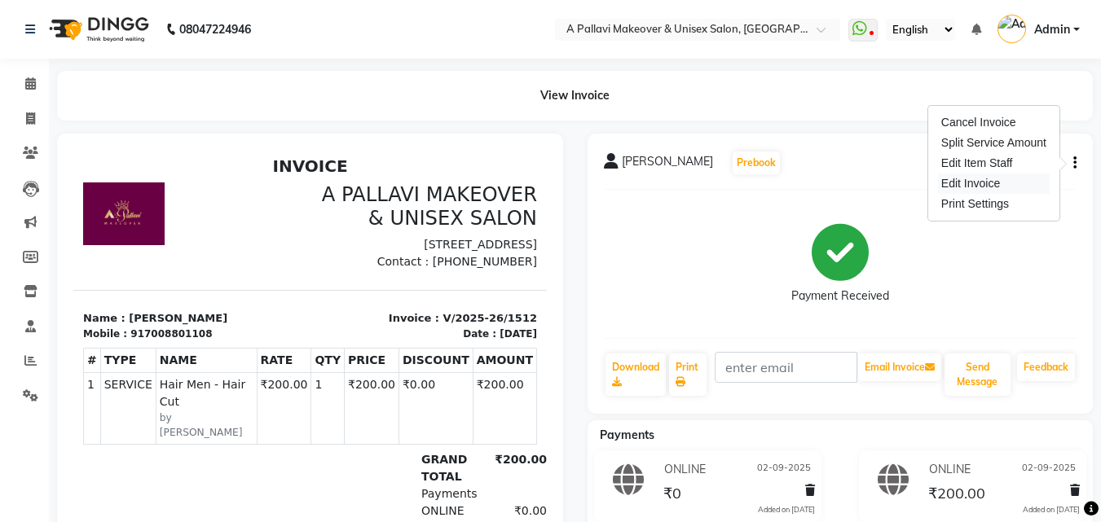
click at [998, 182] on div "Edit Invoice" at bounding box center [994, 184] width 112 height 20
select select "service"
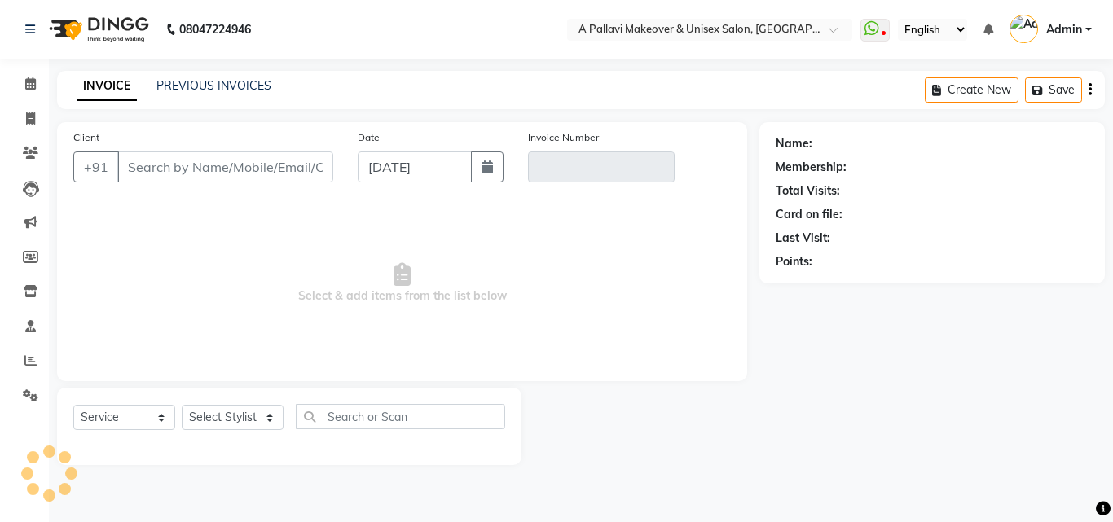
type input "7008801108"
type input "V/2025-26/1512"
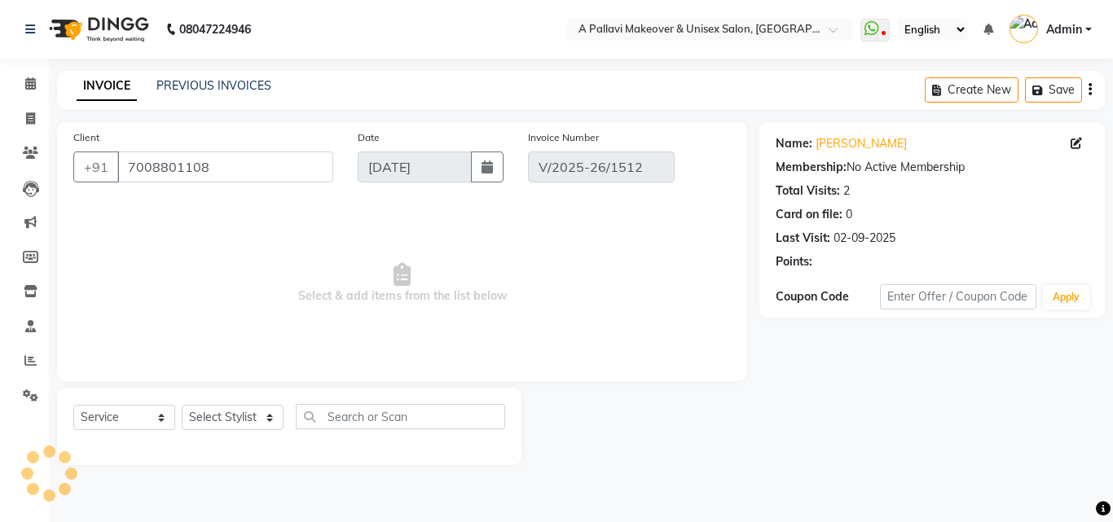
type input "02-09-2025"
select select "select"
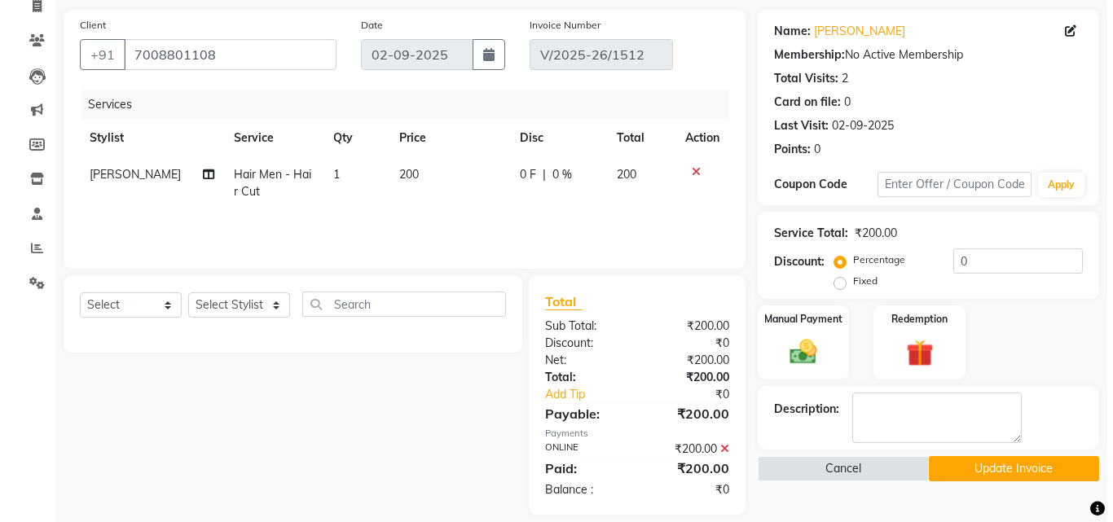
scroll to position [130, 0]
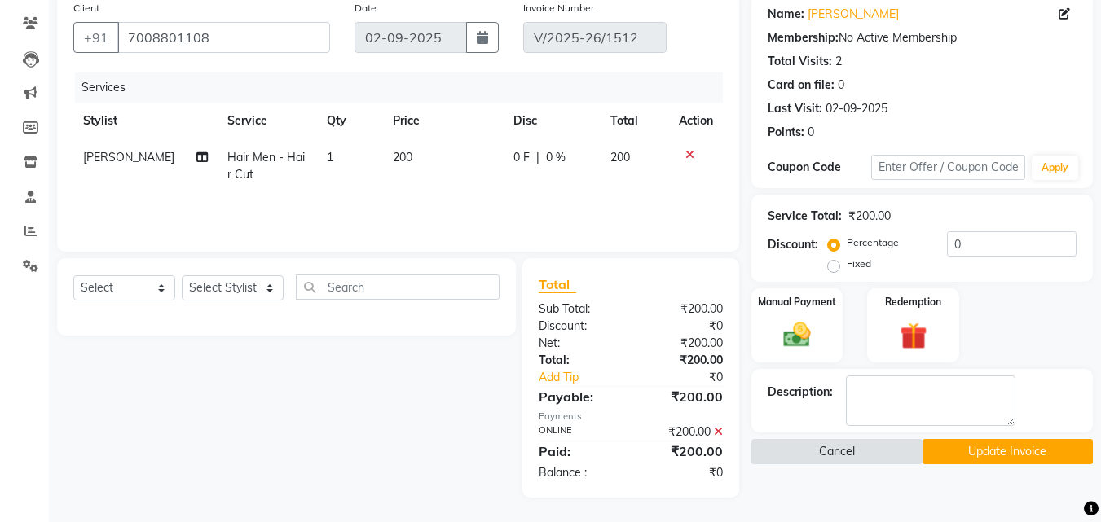
click at [872, 446] on button "Cancel" at bounding box center [836, 451] width 170 height 25
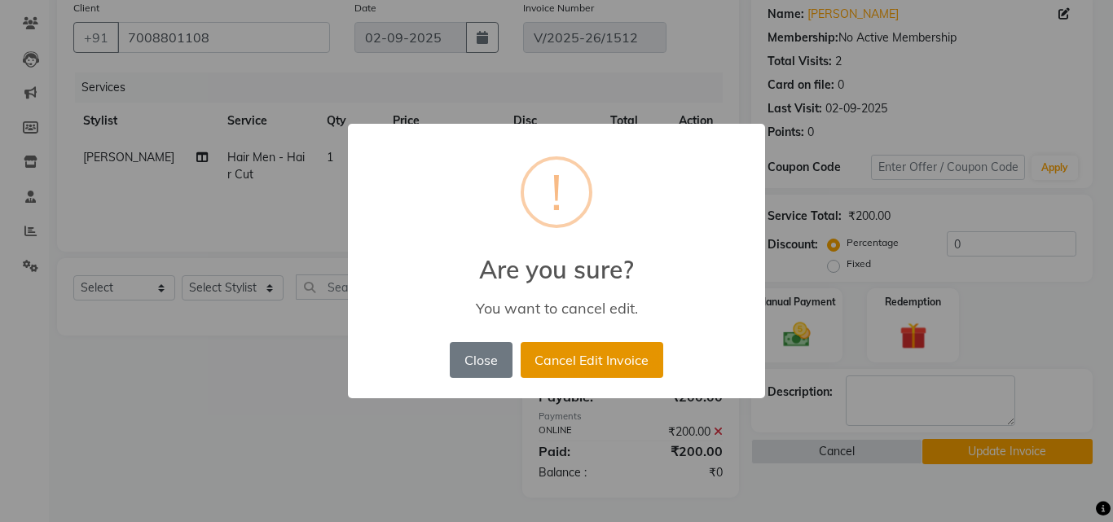
click at [615, 371] on button "Cancel Edit Invoice" at bounding box center [592, 360] width 143 height 36
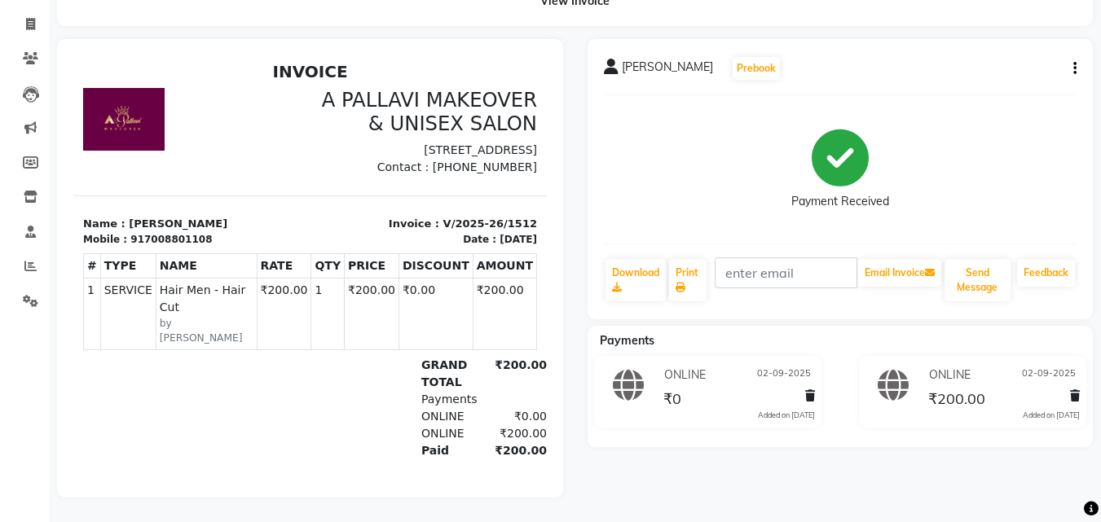
scroll to position [107, 0]
click at [806, 390] on icon at bounding box center [810, 395] width 10 height 11
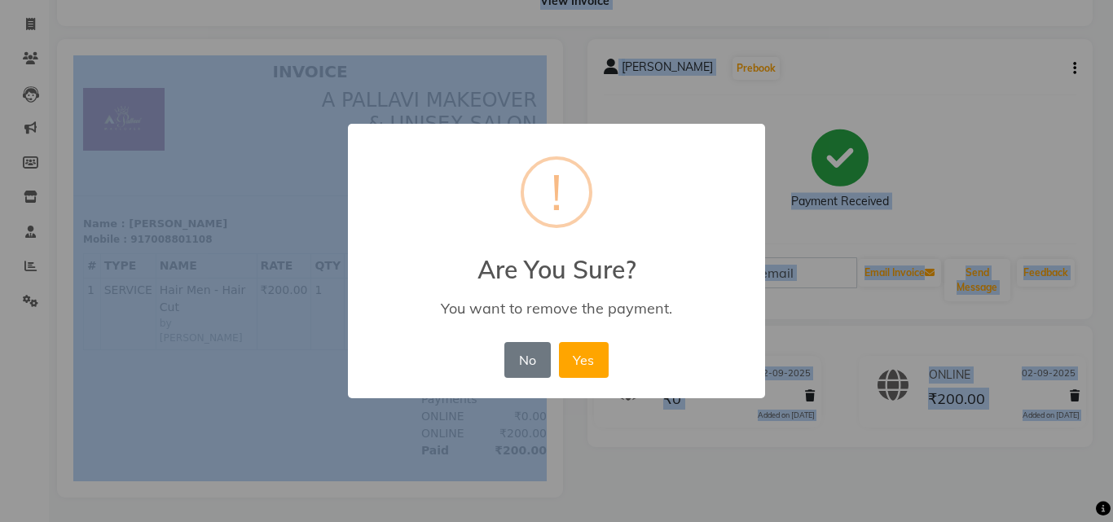
click at [806, 383] on div "× ! Are You Sure? You want to remove the payment. No No Yes" at bounding box center [556, 261] width 1113 height 522
click at [595, 363] on button "Yes" at bounding box center [584, 360] width 50 height 36
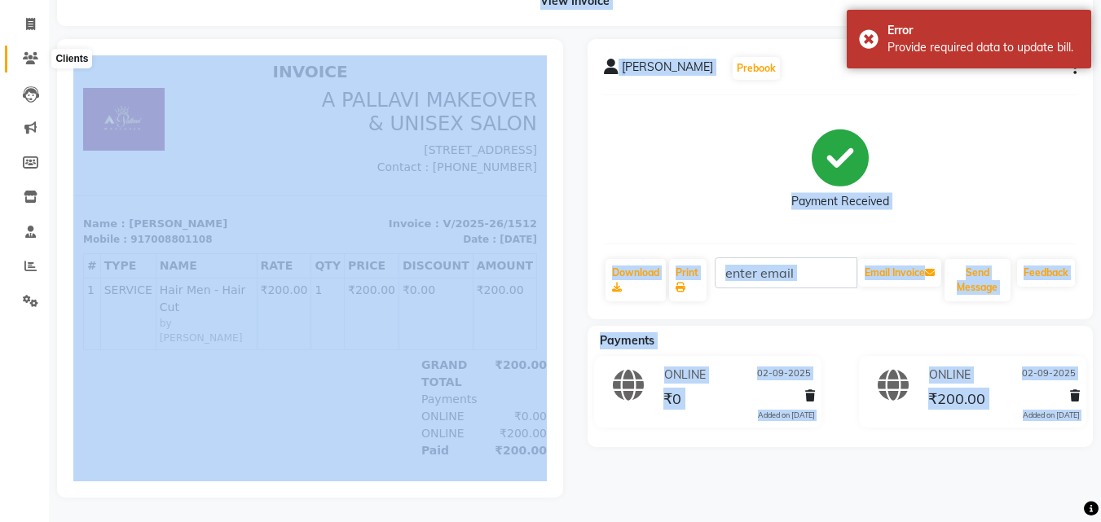
click at [26, 50] on span at bounding box center [30, 59] width 29 height 19
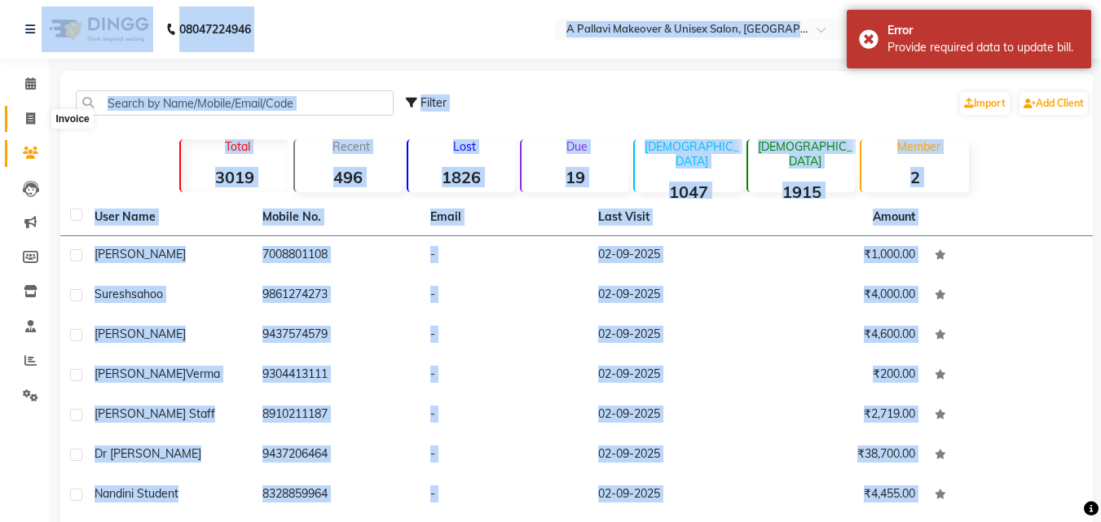
click at [35, 116] on icon at bounding box center [30, 118] width 9 height 12
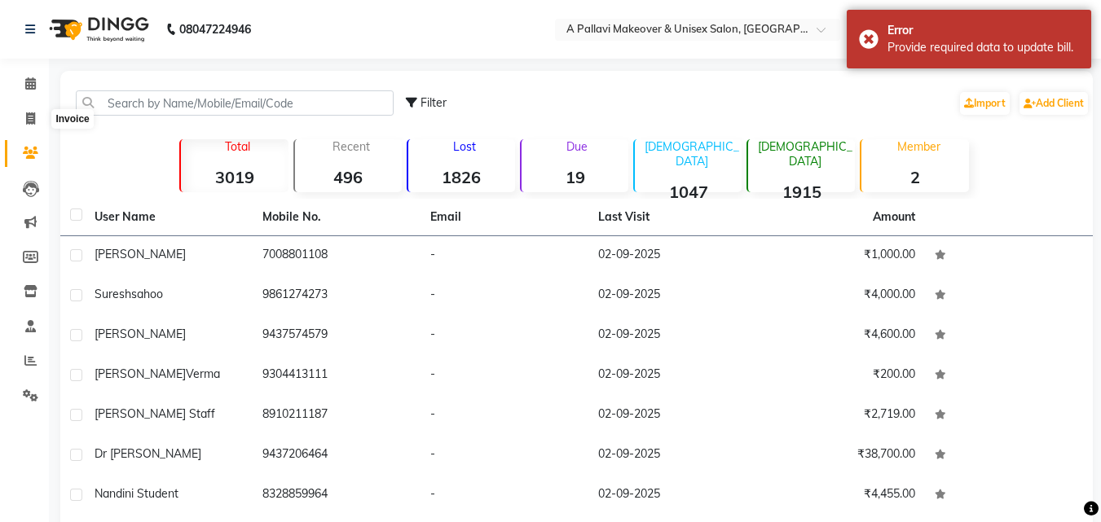
select select "service"
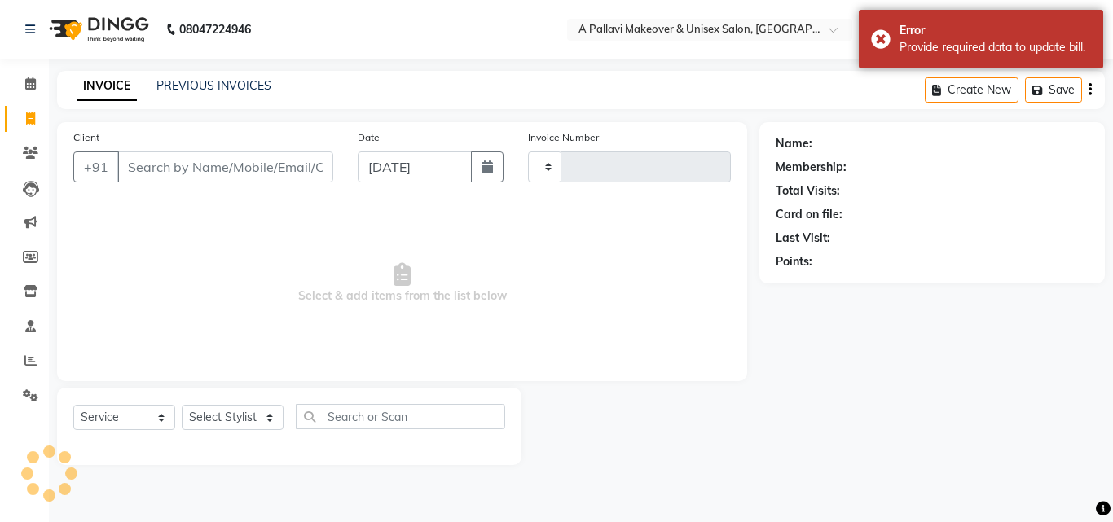
type input "1519"
select select "3573"
click at [214, 80] on link "PREVIOUS INVOICES" at bounding box center [213, 85] width 115 height 15
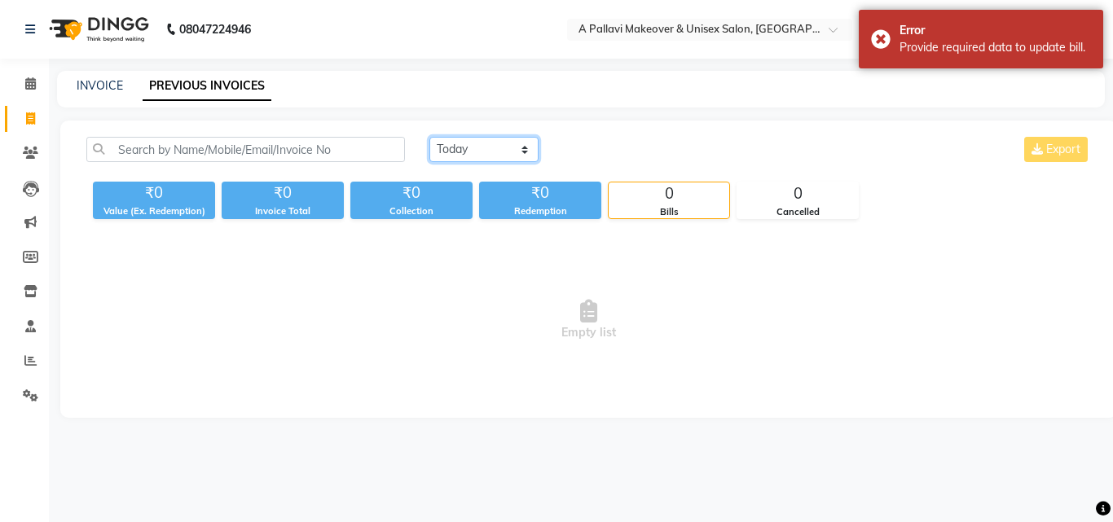
click at [477, 149] on select "Today Yesterday Custom Range" at bounding box center [483, 149] width 109 height 25
select select "yesterday"
click at [429, 137] on select "Today Yesterday Custom Range" at bounding box center [483, 149] width 109 height 25
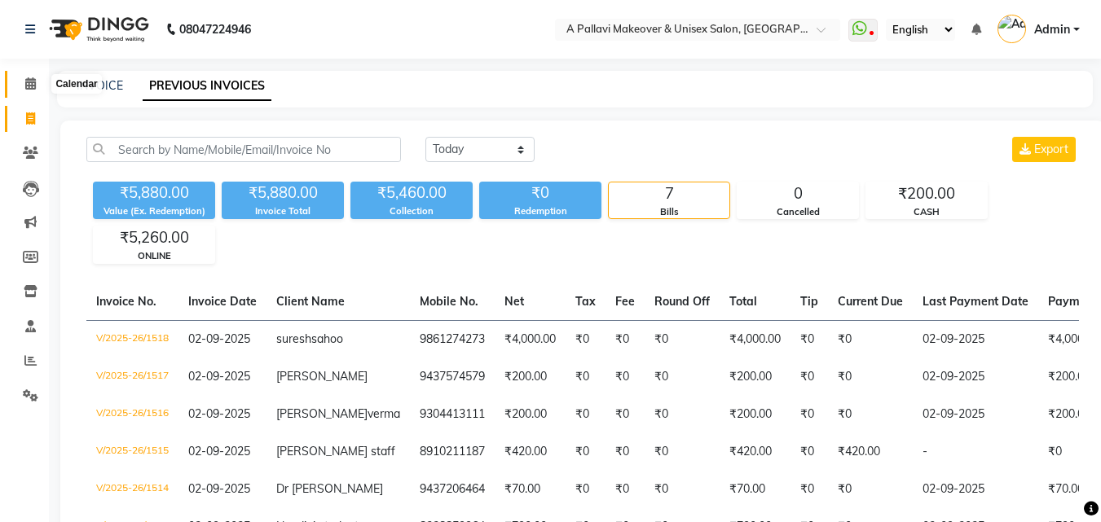
click at [33, 77] on icon at bounding box center [30, 83] width 11 height 12
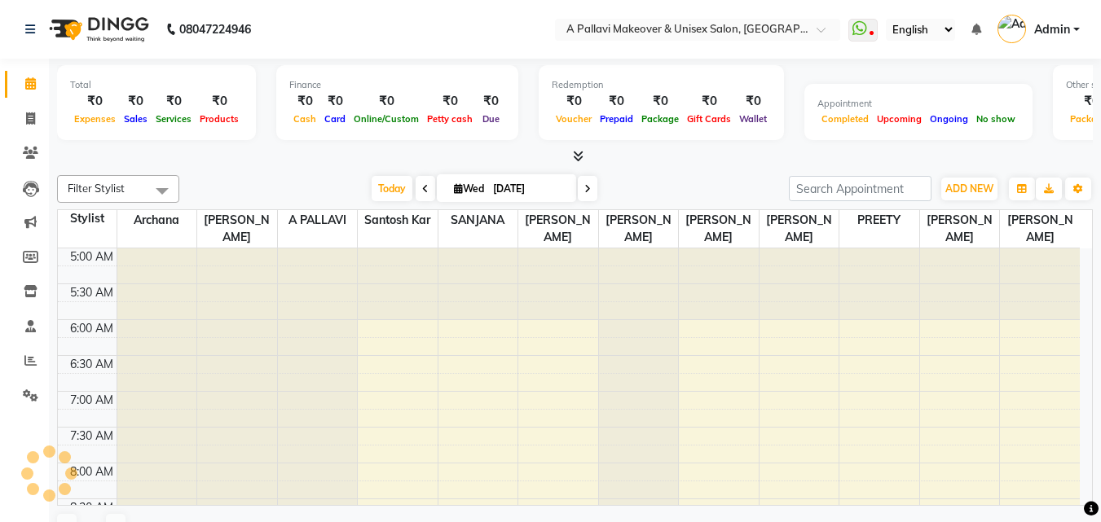
scroll to position [73, 0]
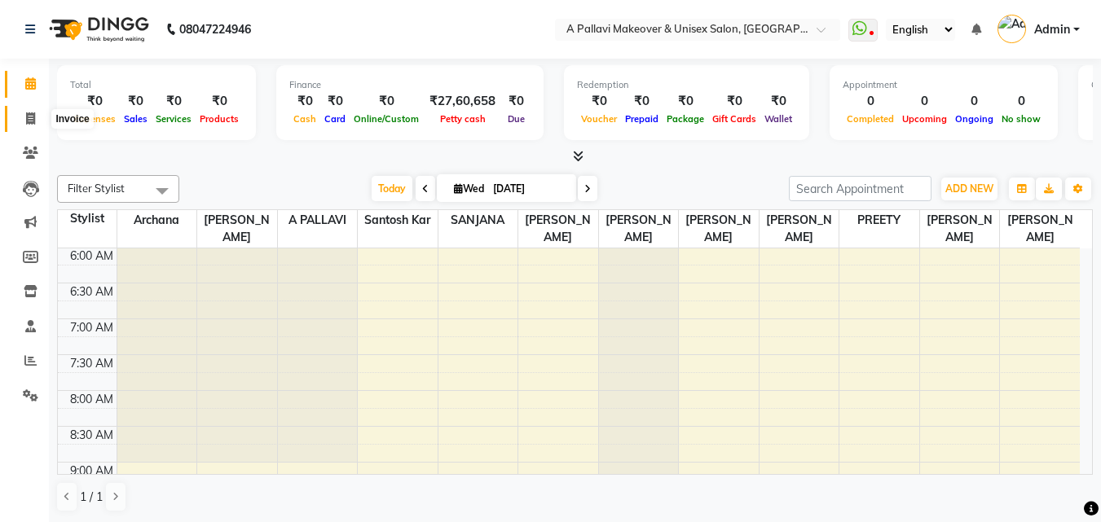
click at [35, 117] on icon at bounding box center [30, 118] width 9 height 12
select select "service"
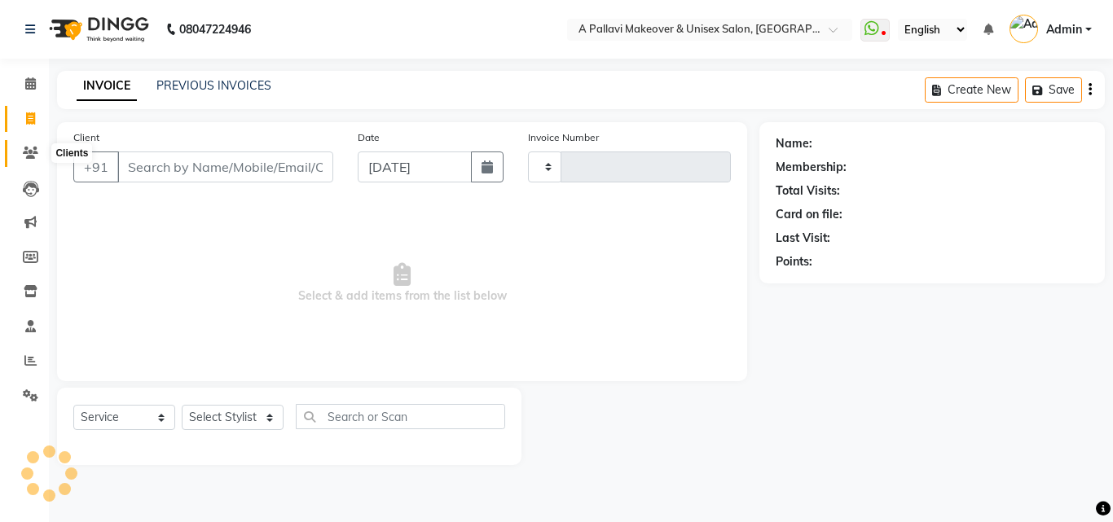
type input "1519"
select select "3573"
click at [29, 120] on icon at bounding box center [30, 118] width 9 height 12
select select "service"
type input "1519"
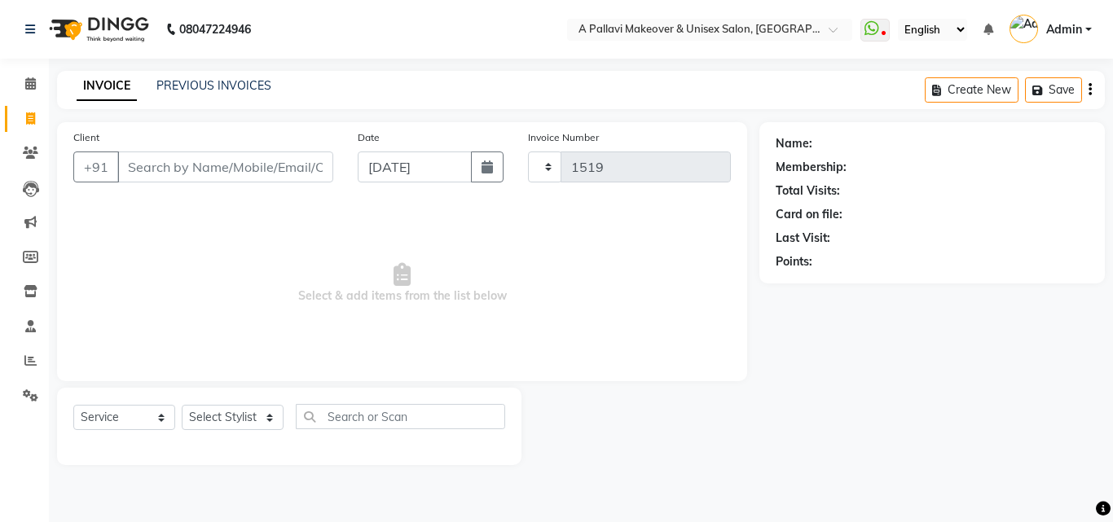
select select "3573"
click at [30, 88] on icon at bounding box center [30, 83] width 11 height 12
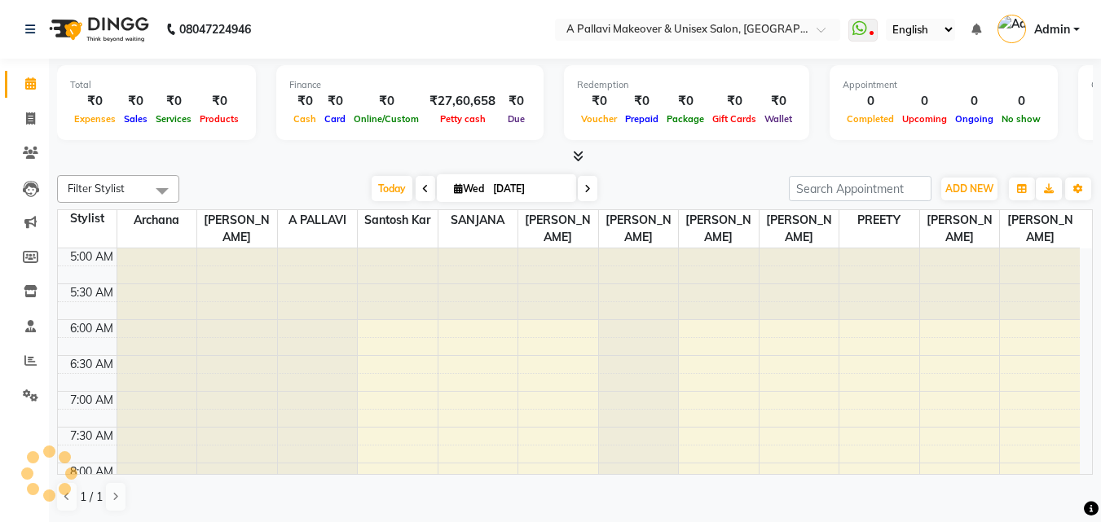
scroll to position [73, 0]
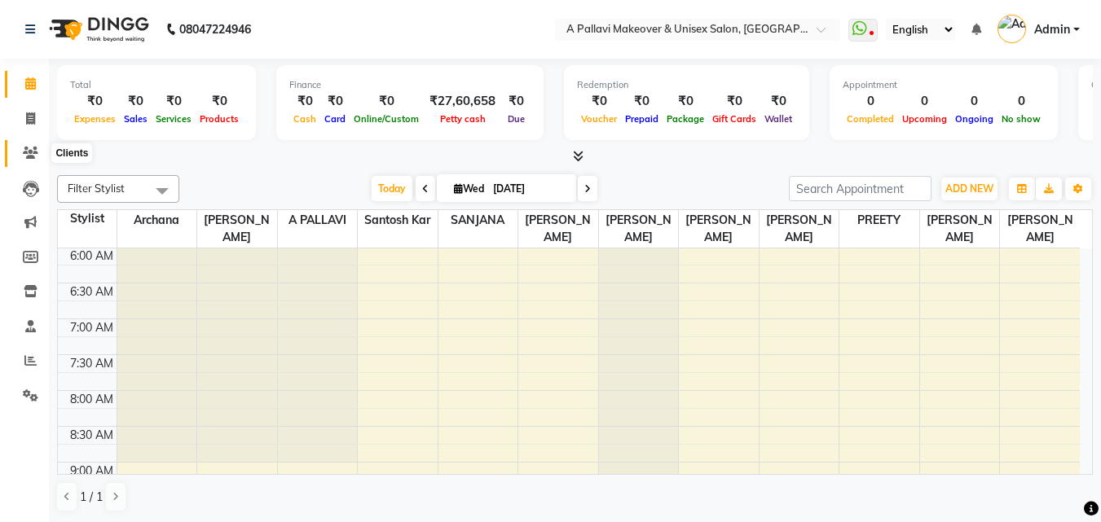
click at [29, 152] on icon at bounding box center [30, 153] width 15 height 12
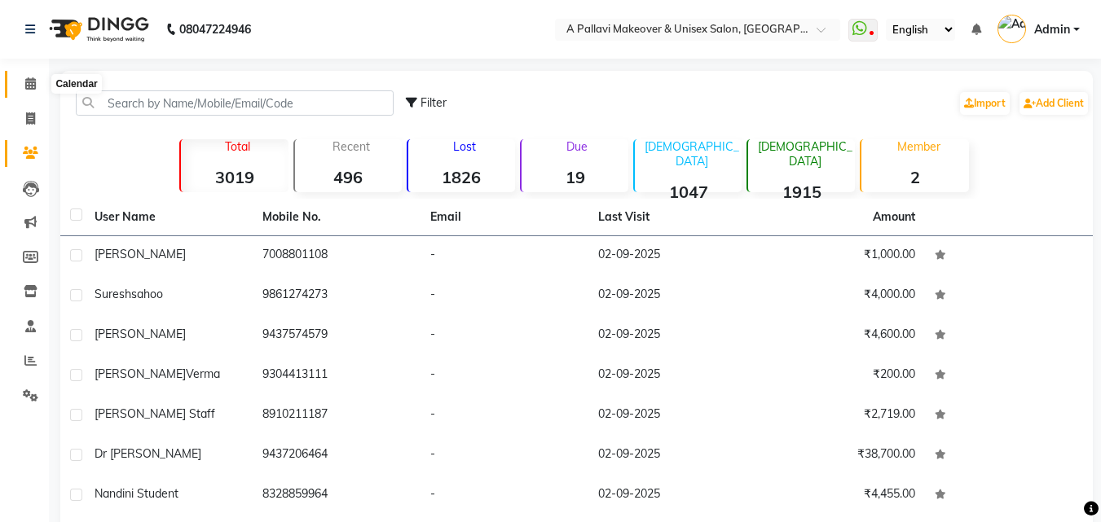
click at [33, 85] on icon at bounding box center [30, 83] width 11 height 12
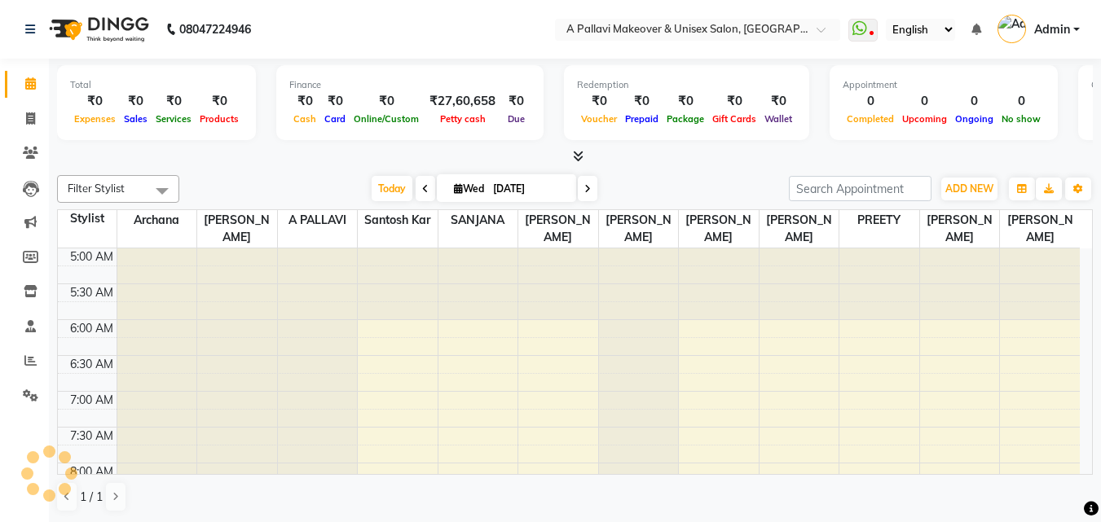
scroll to position [73, 0]
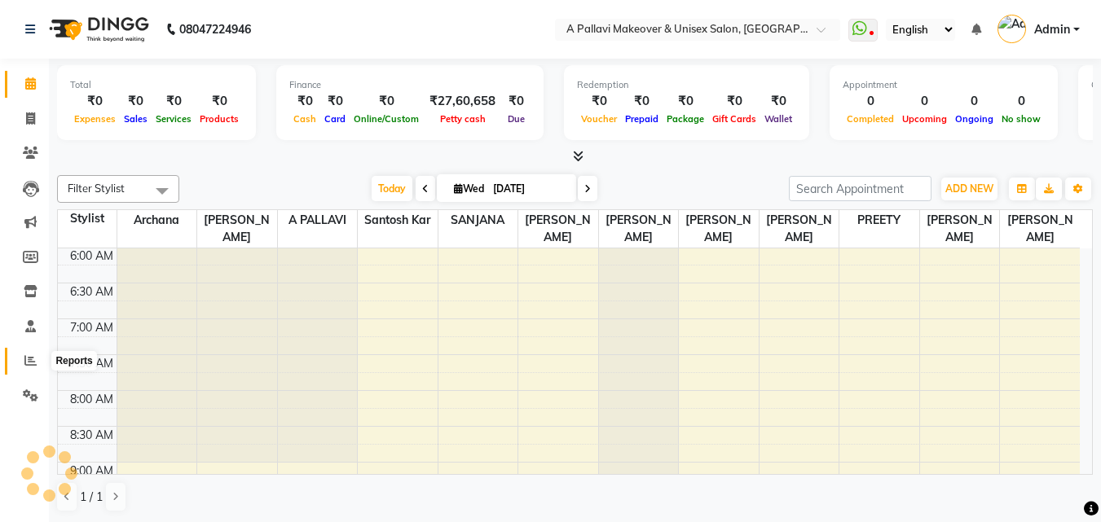
click at [30, 362] on icon at bounding box center [30, 360] width 12 height 12
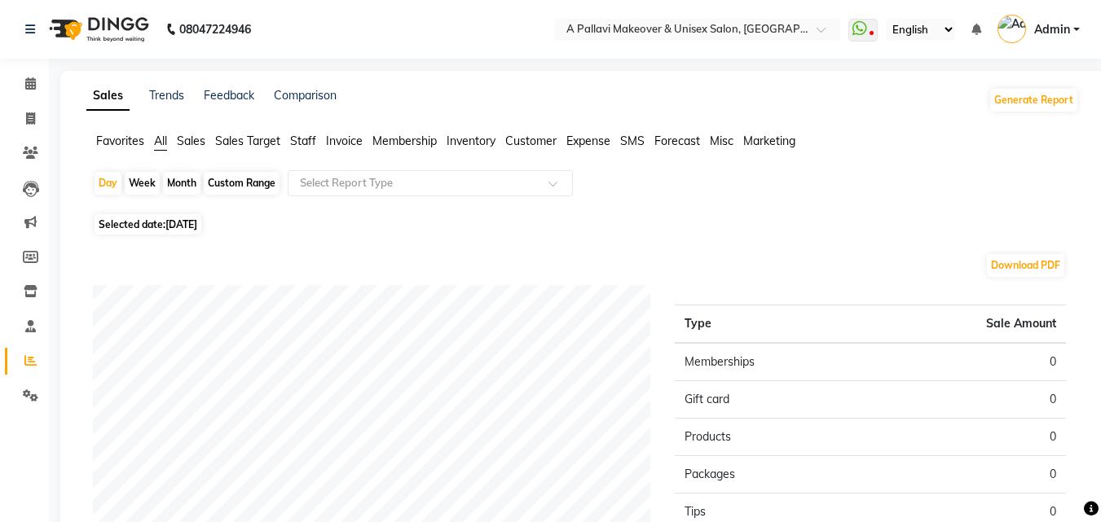
click at [256, 181] on div "Custom Range" at bounding box center [242, 183] width 76 height 23
select select "9"
select select "2025"
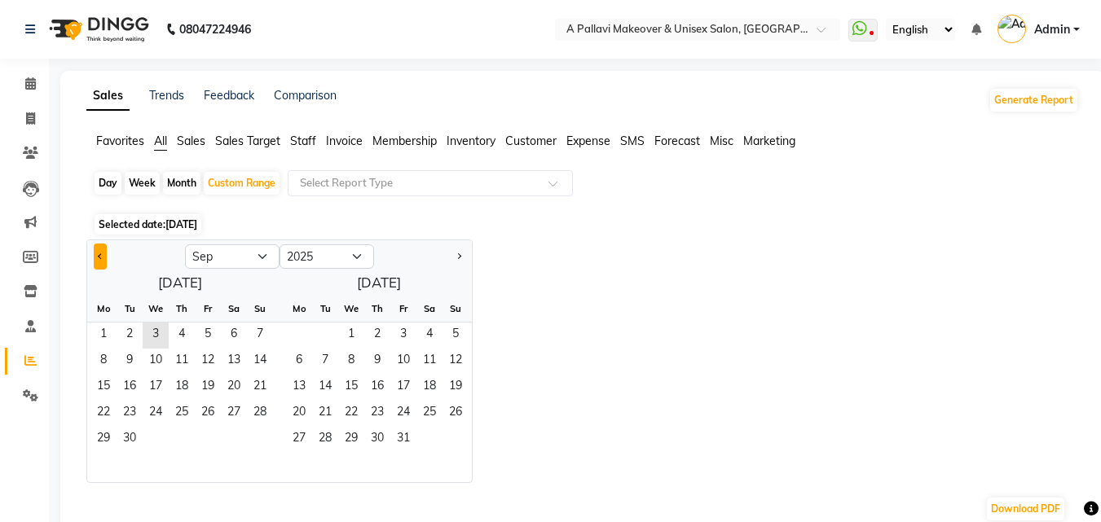
click at [101, 257] on span "Previous month" at bounding box center [101, 256] width 6 height 6
select select "8"
click at [205, 330] on span "1" at bounding box center [208, 336] width 26 height 26
click at [261, 441] on span "31" at bounding box center [260, 440] width 26 height 26
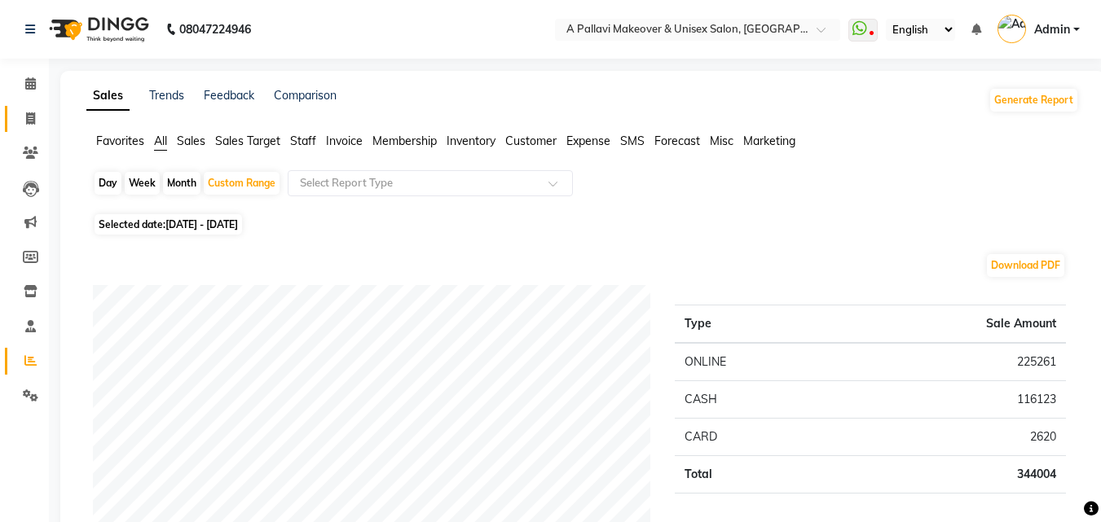
click at [29, 106] on link "Invoice" at bounding box center [24, 119] width 39 height 27
select select "service"
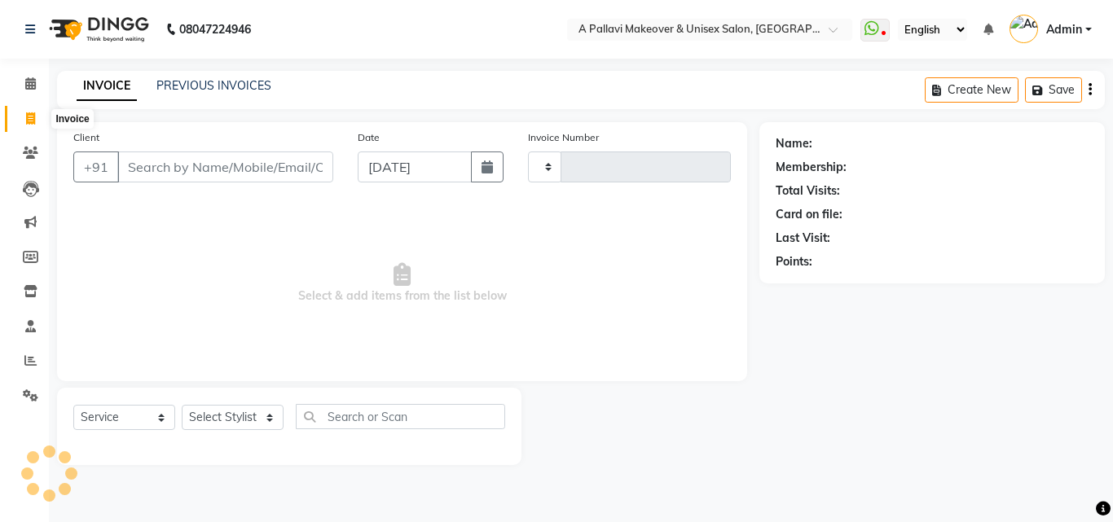
click at [27, 112] on icon at bounding box center [30, 118] width 9 height 12
select select "3573"
select select "service"
click at [218, 83] on link "PREVIOUS INVOICES" at bounding box center [213, 85] width 115 height 15
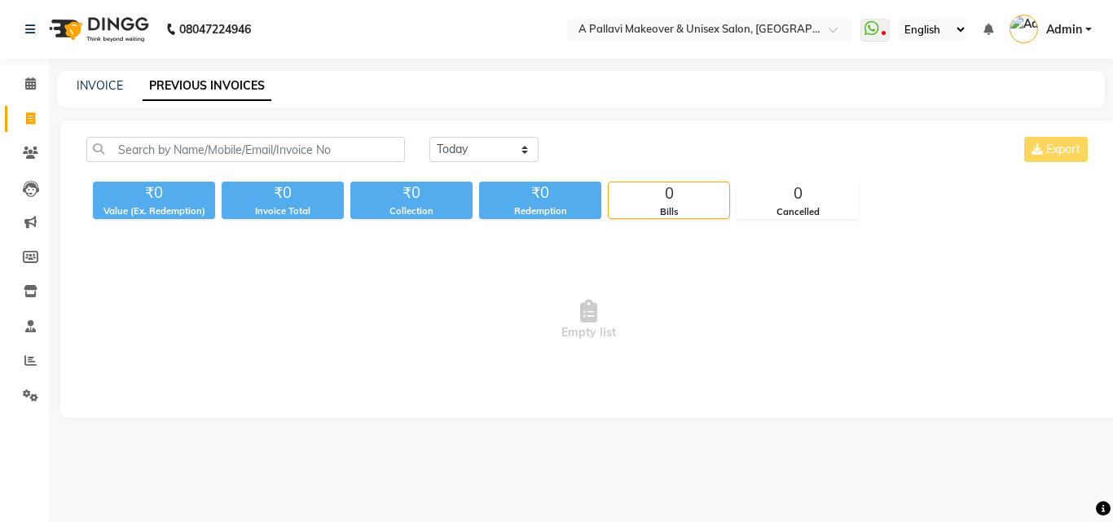
click at [503, 122] on div "Today Yesterday Custom Range Export ₹0 Value (Ex. Redemption) ₹0 Invoice Total …" at bounding box center [588, 269] width 1057 height 297
click at [468, 146] on select "Today Yesterday Custom Range" at bounding box center [483, 149] width 109 height 25
select select "yesterday"
click at [429, 137] on select "Today Yesterday Custom Range" at bounding box center [483, 149] width 109 height 25
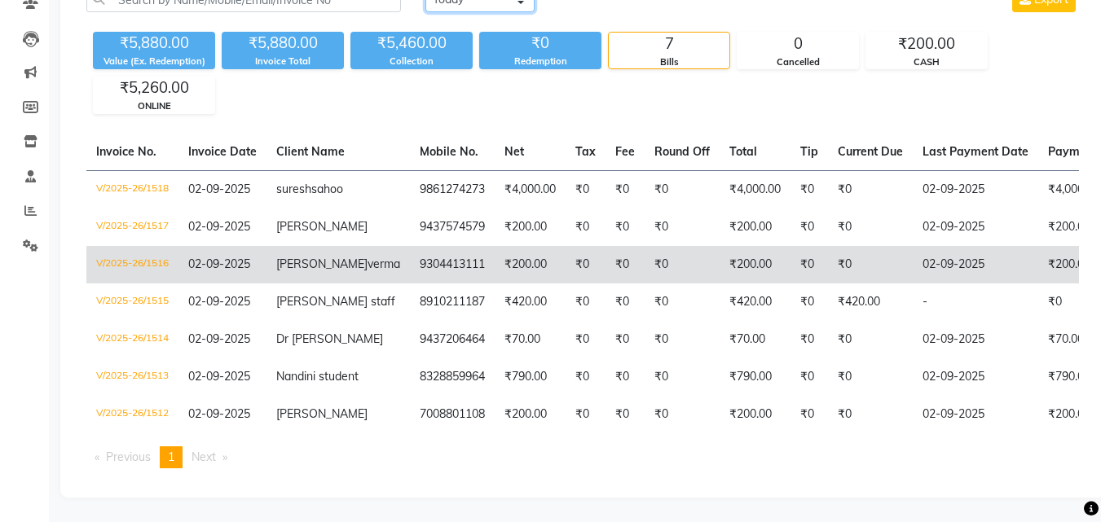
scroll to position [227, 0]
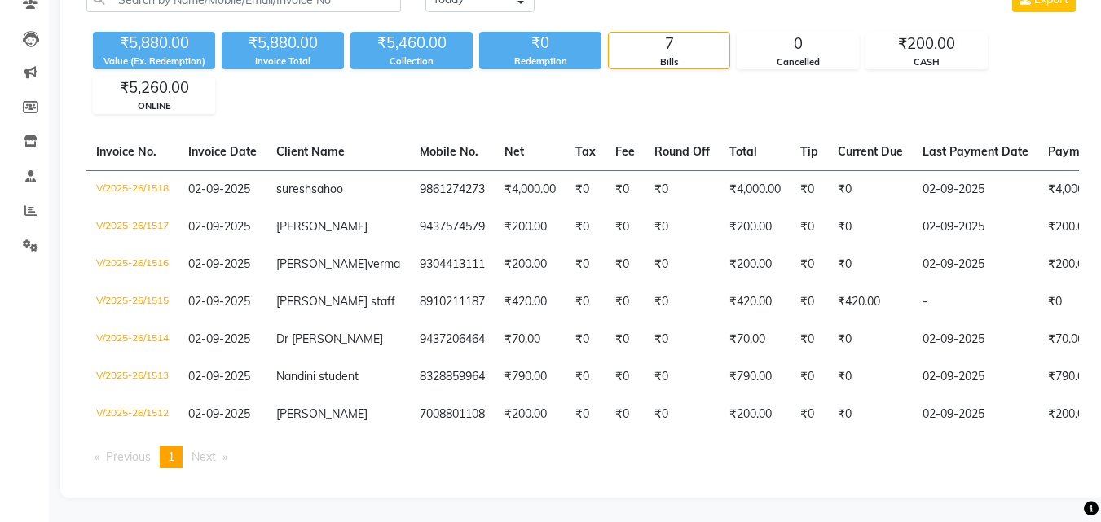
click at [724, 50] on div "Today Yesterday Custom Range Export ₹5,880.00 Value (Ex. Redemption) ₹5,880.00 …" at bounding box center [582, 234] width 1044 height 527
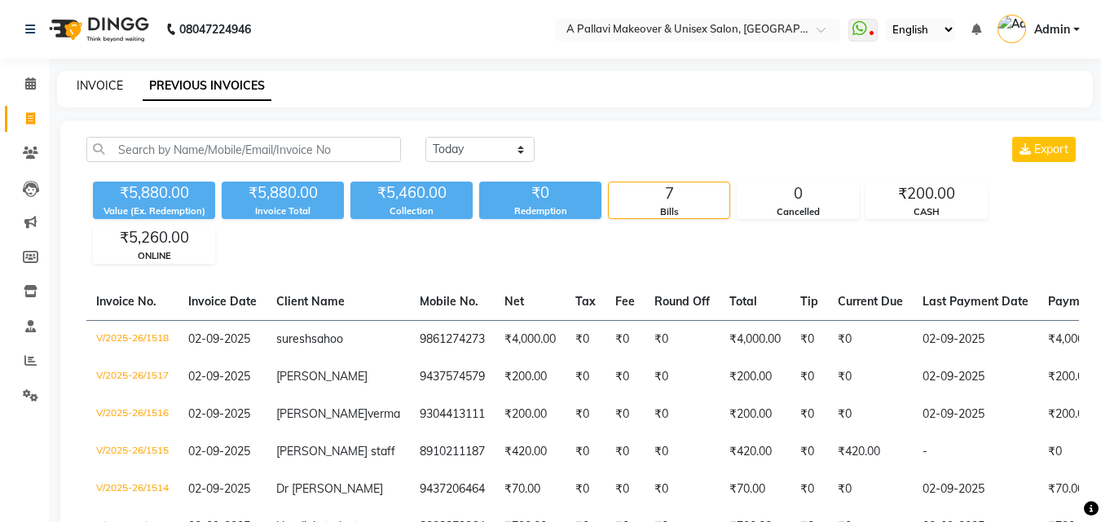
click at [86, 86] on link "INVOICE" at bounding box center [100, 85] width 46 height 15
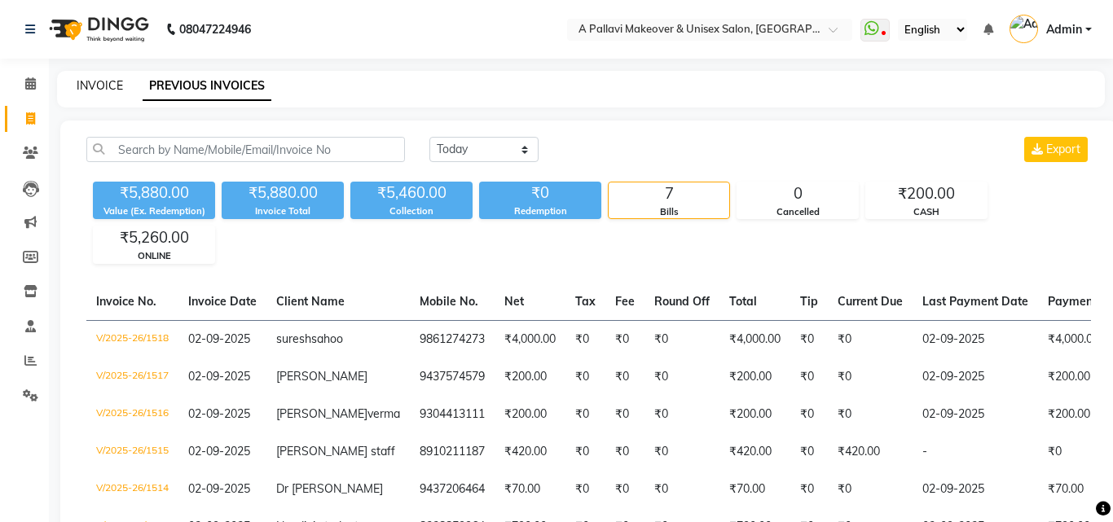
select select "service"
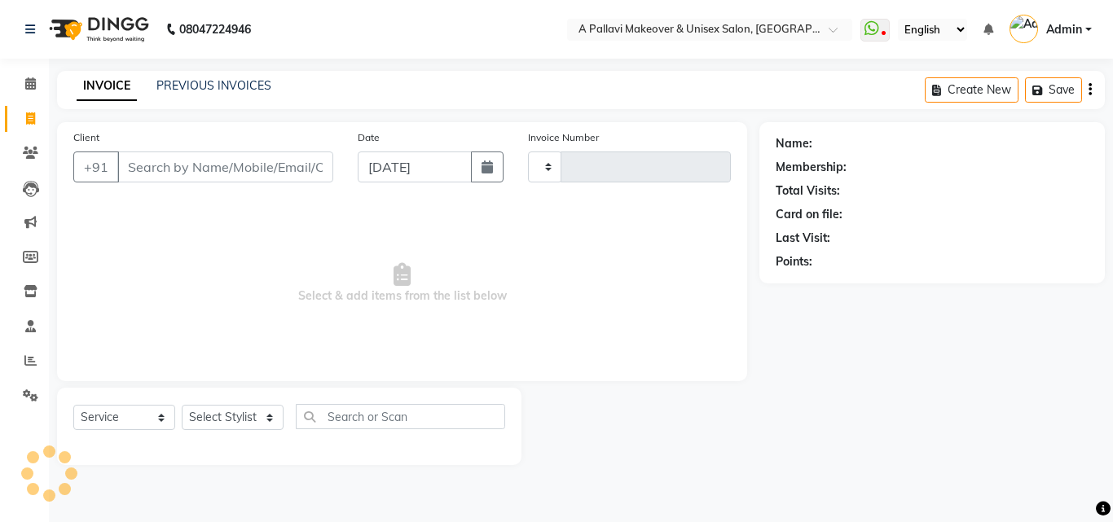
type input "1519"
select select "3573"
click at [261, 83] on link "PREVIOUS INVOICES" at bounding box center [213, 85] width 115 height 15
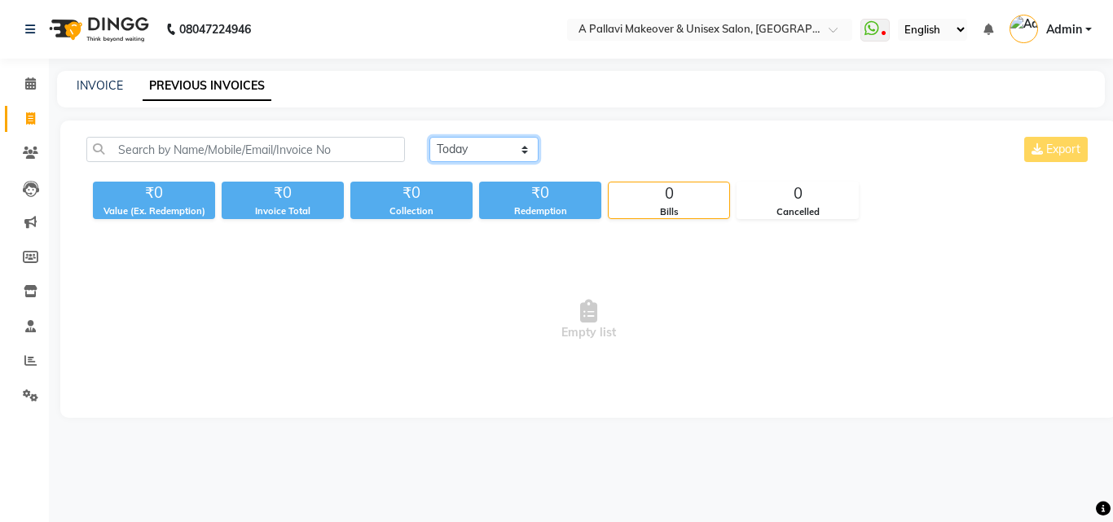
click at [467, 151] on select "Today Yesterday Custom Range" at bounding box center [483, 149] width 109 height 25
select select "yesterday"
click at [429, 137] on select "Today Yesterday Custom Range" at bounding box center [483, 149] width 109 height 25
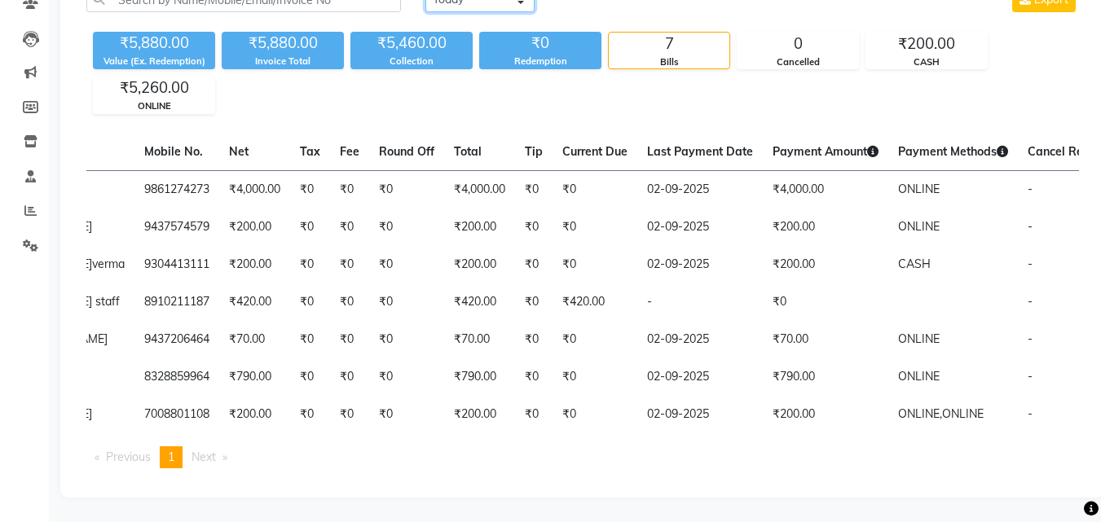
scroll to position [0, 280]
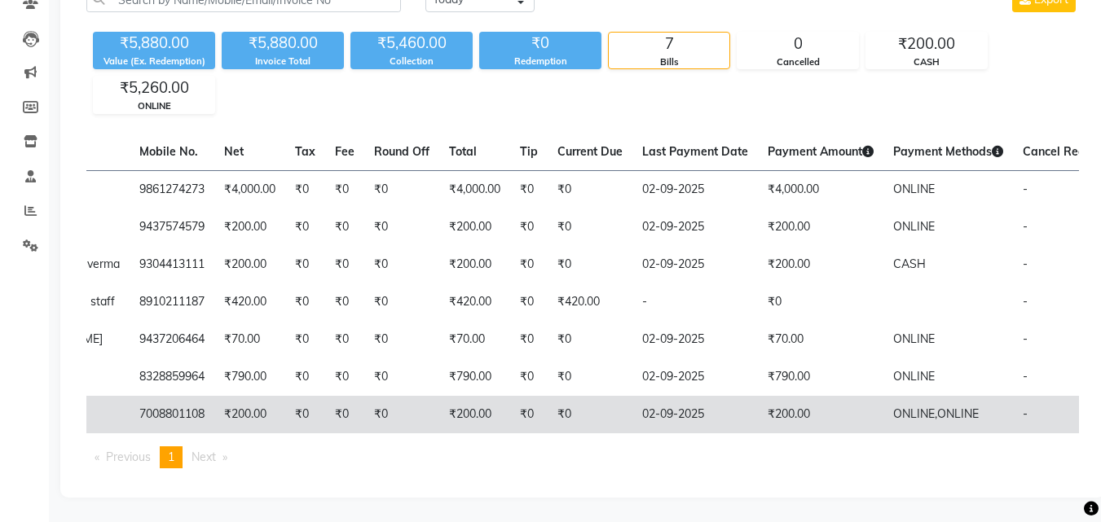
click at [758, 403] on td "₹200.00" at bounding box center [820, 414] width 125 height 37
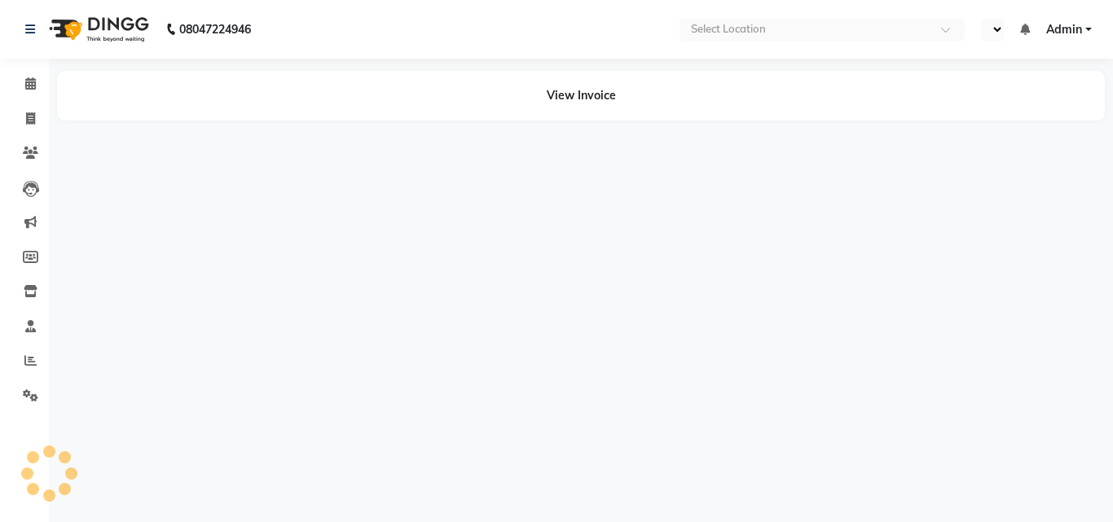
select select "en"
